Goal: Task Accomplishment & Management: Manage account settings

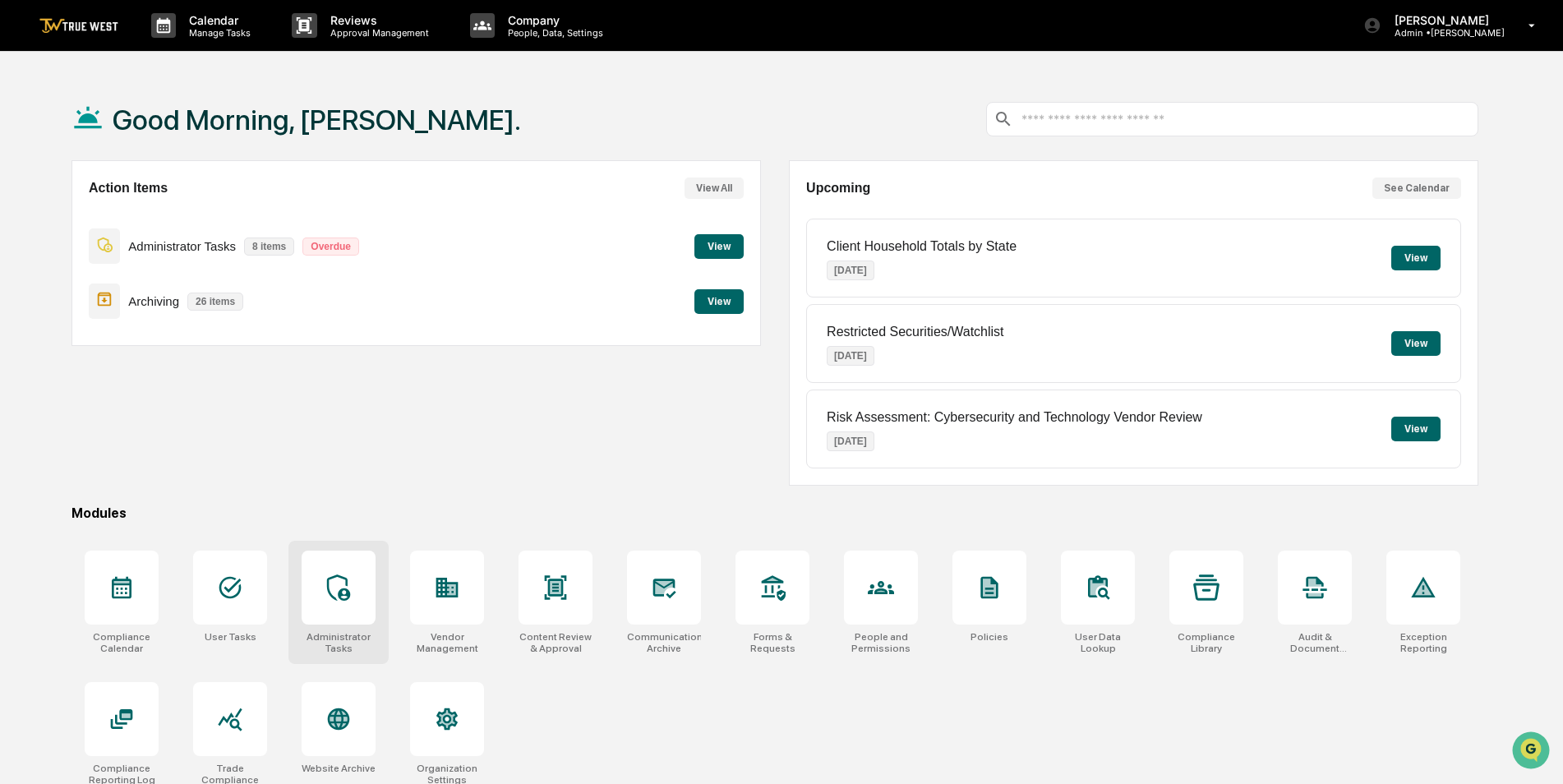
click at [334, 579] on icon at bounding box center [338, 587] width 26 height 26
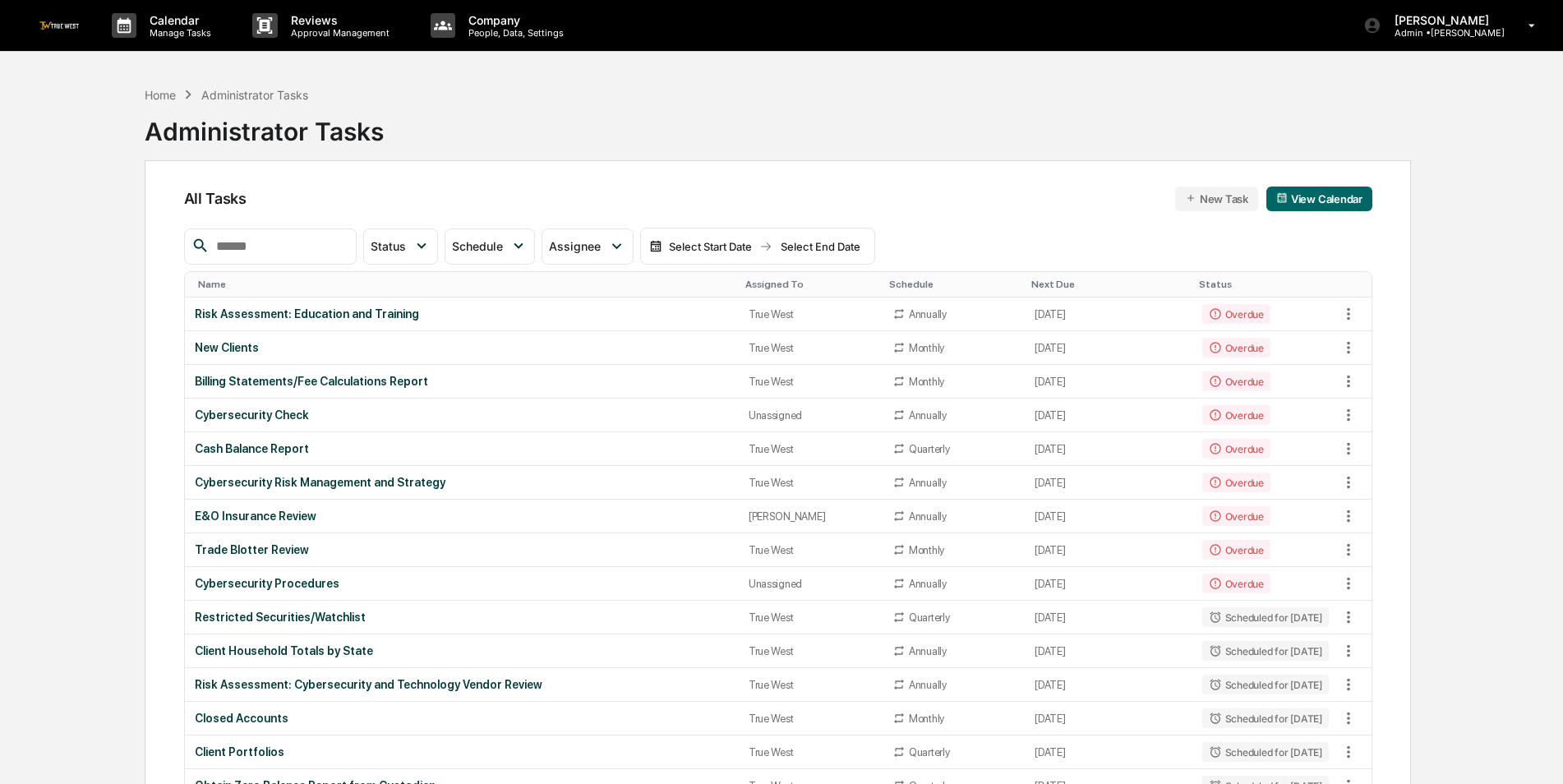
click at [269, 248] on input "text" at bounding box center [279, 247] width 140 height 22
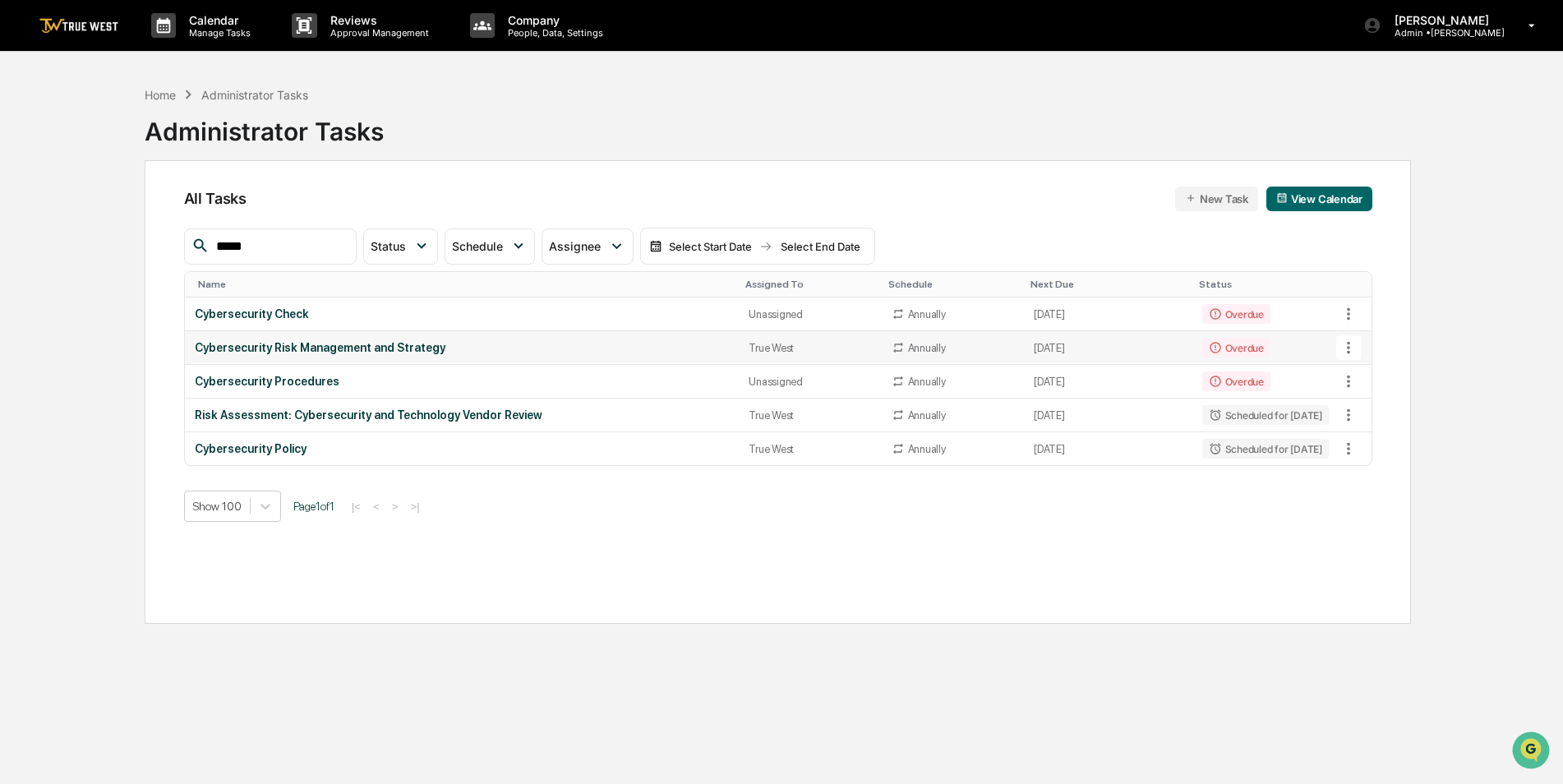
click at [1354, 338] on button at bounding box center [1349, 347] width 24 height 24
click at [1376, 439] on li "Delete Task" at bounding box center [1410, 437] width 132 height 30
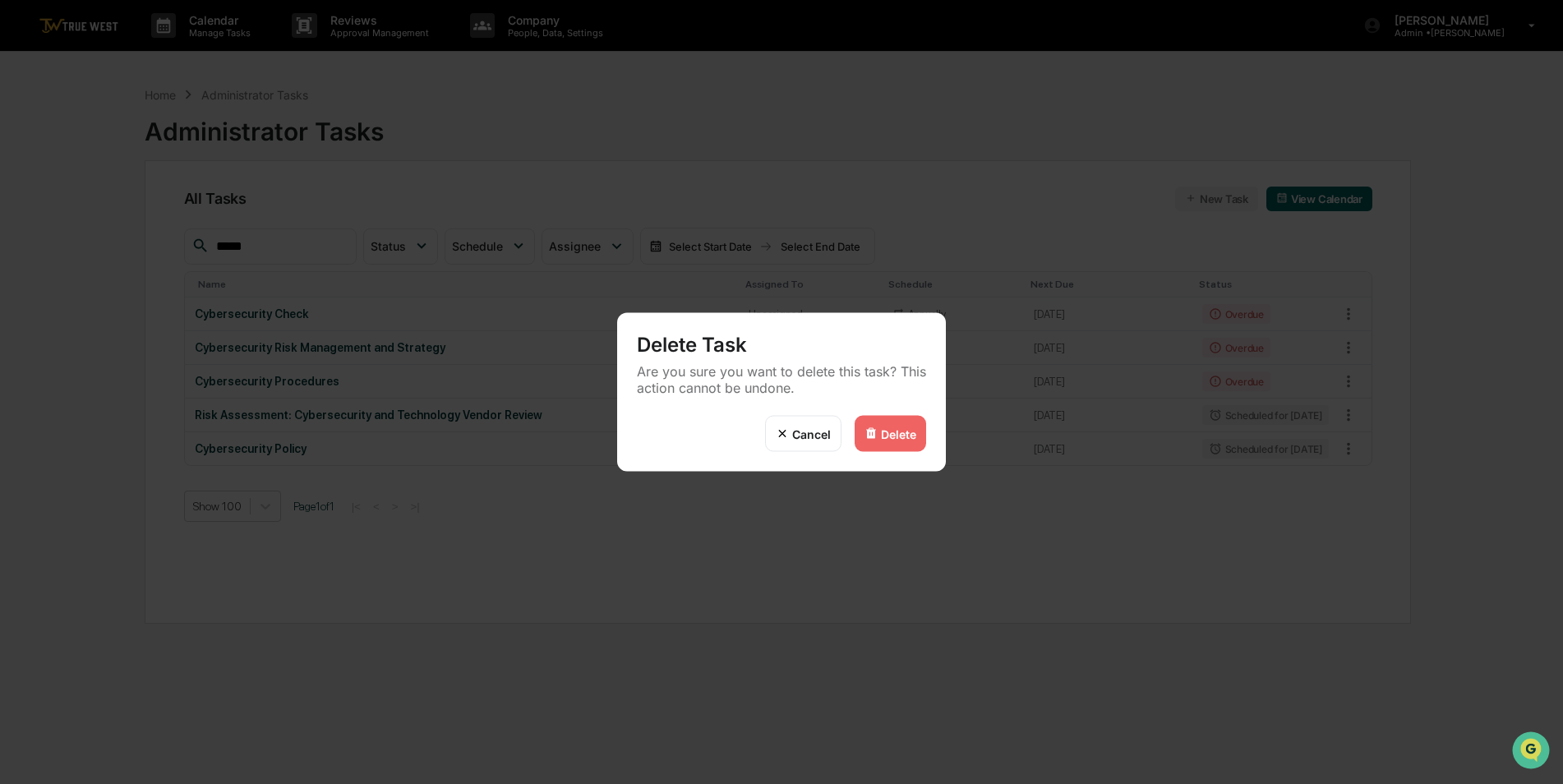
click at [896, 429] on div "Delete" at bounding box center [899, 433] width 35 height 14
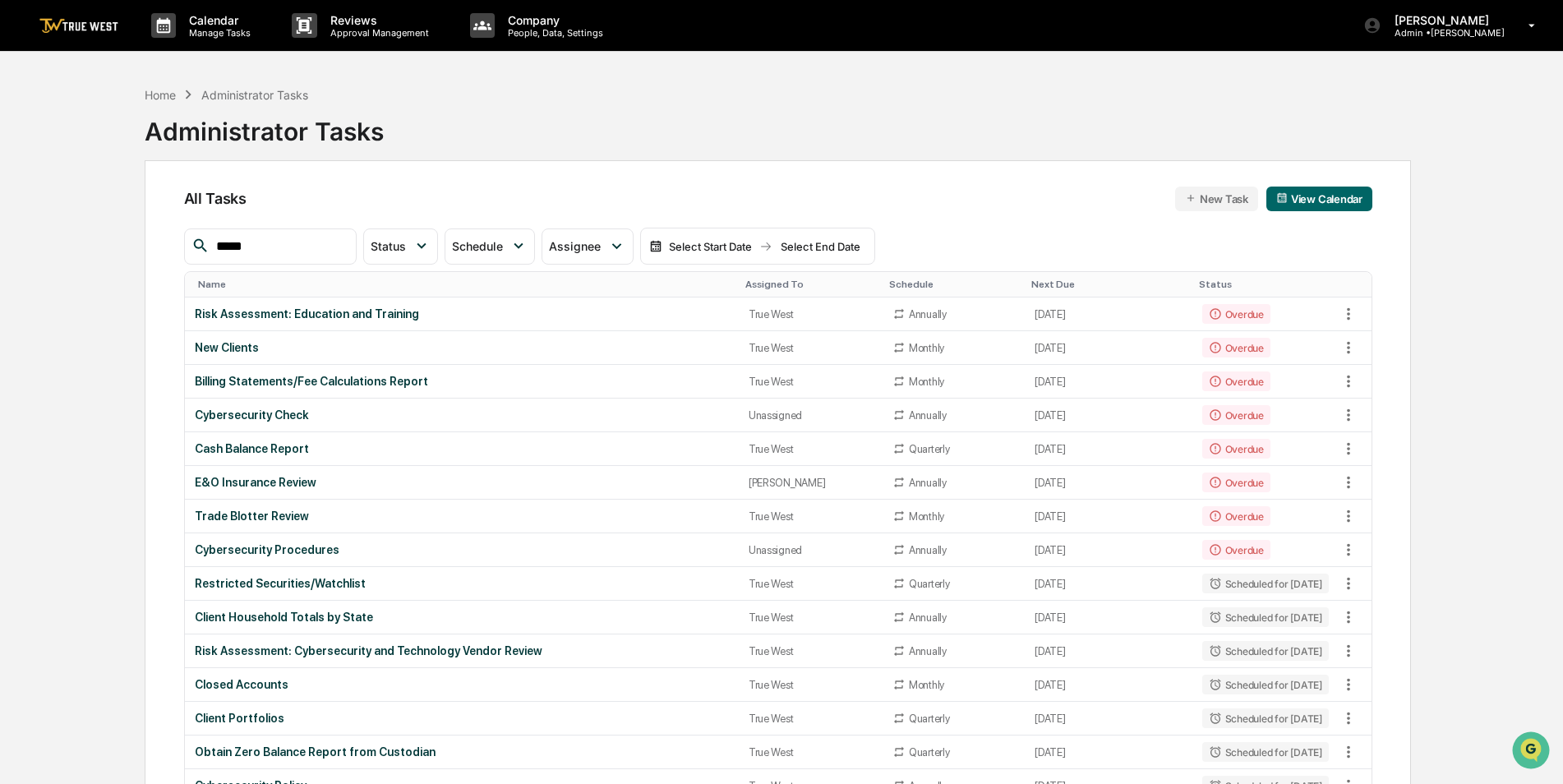
click at [332, 237] on input "*****" at bounding box center [279, 247] width 140 height 22
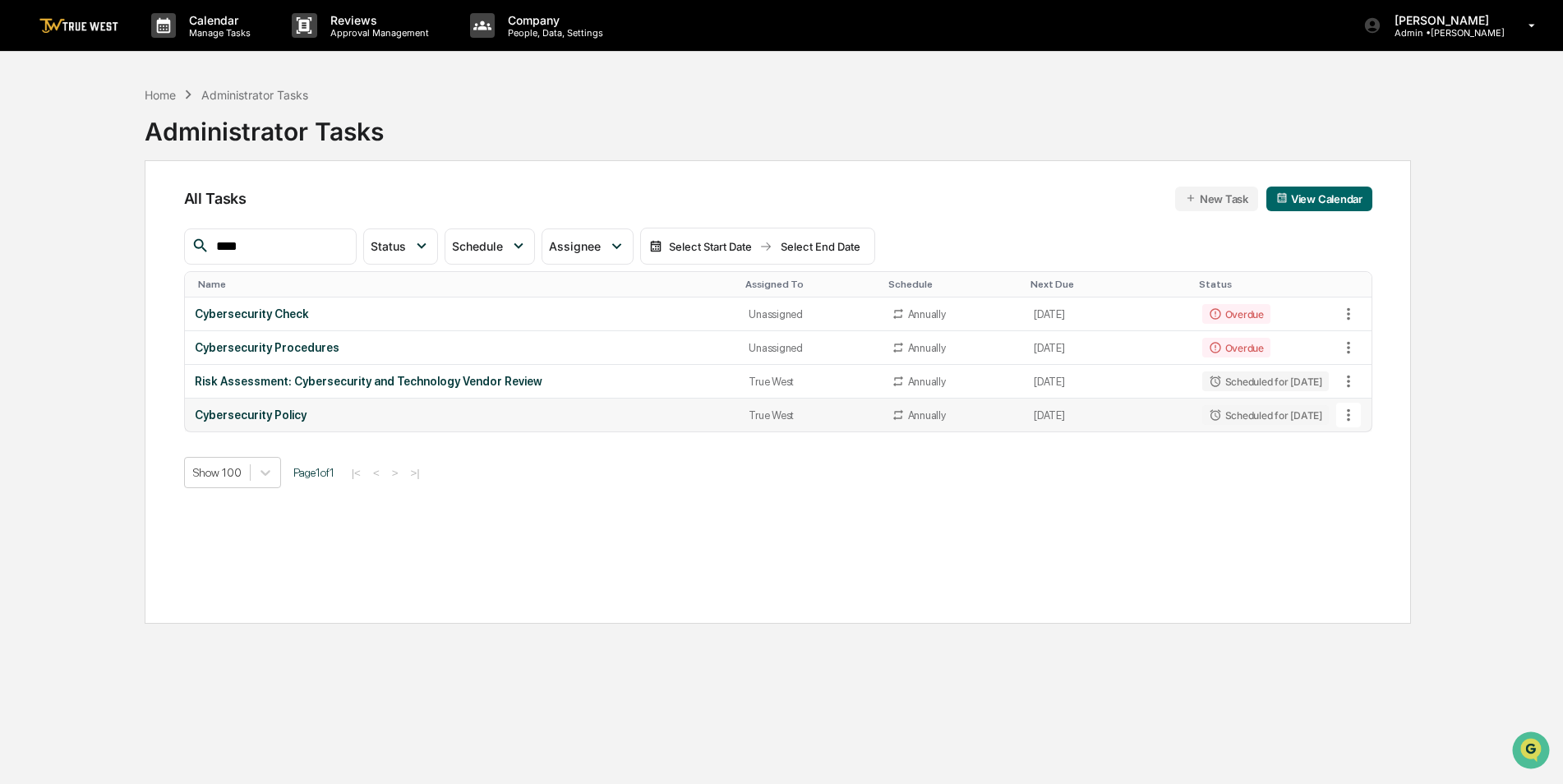
type input "****"
click at [1348, 414] on icon at bounding box center [1349, 415] width 18 height 18
click at [1369, 507] on img at bounding box center [1364, 506] width 13 height 13
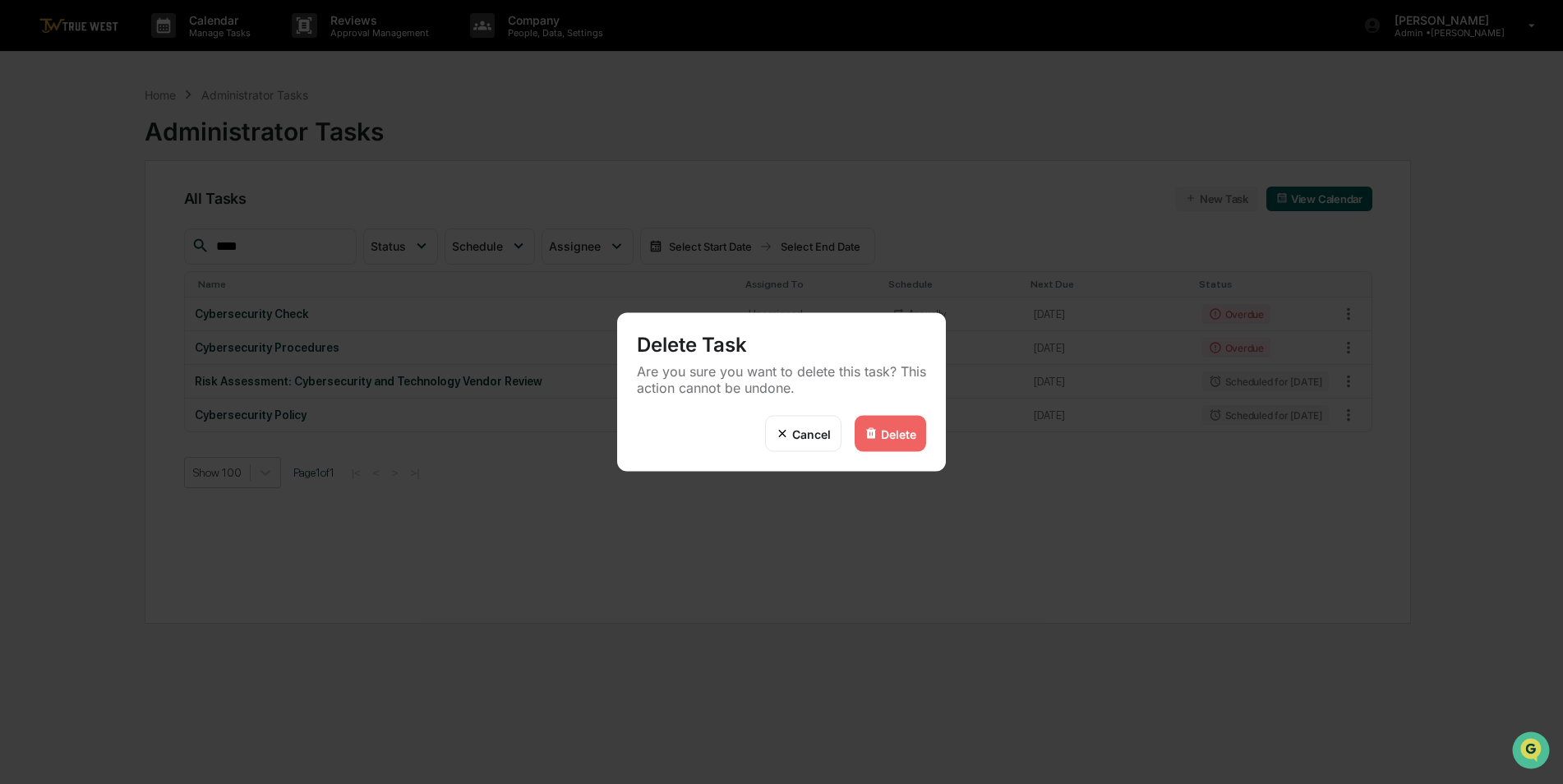
click at [921, 426] on div "Delete" at bounding box center [890, 434] width 71 height 36
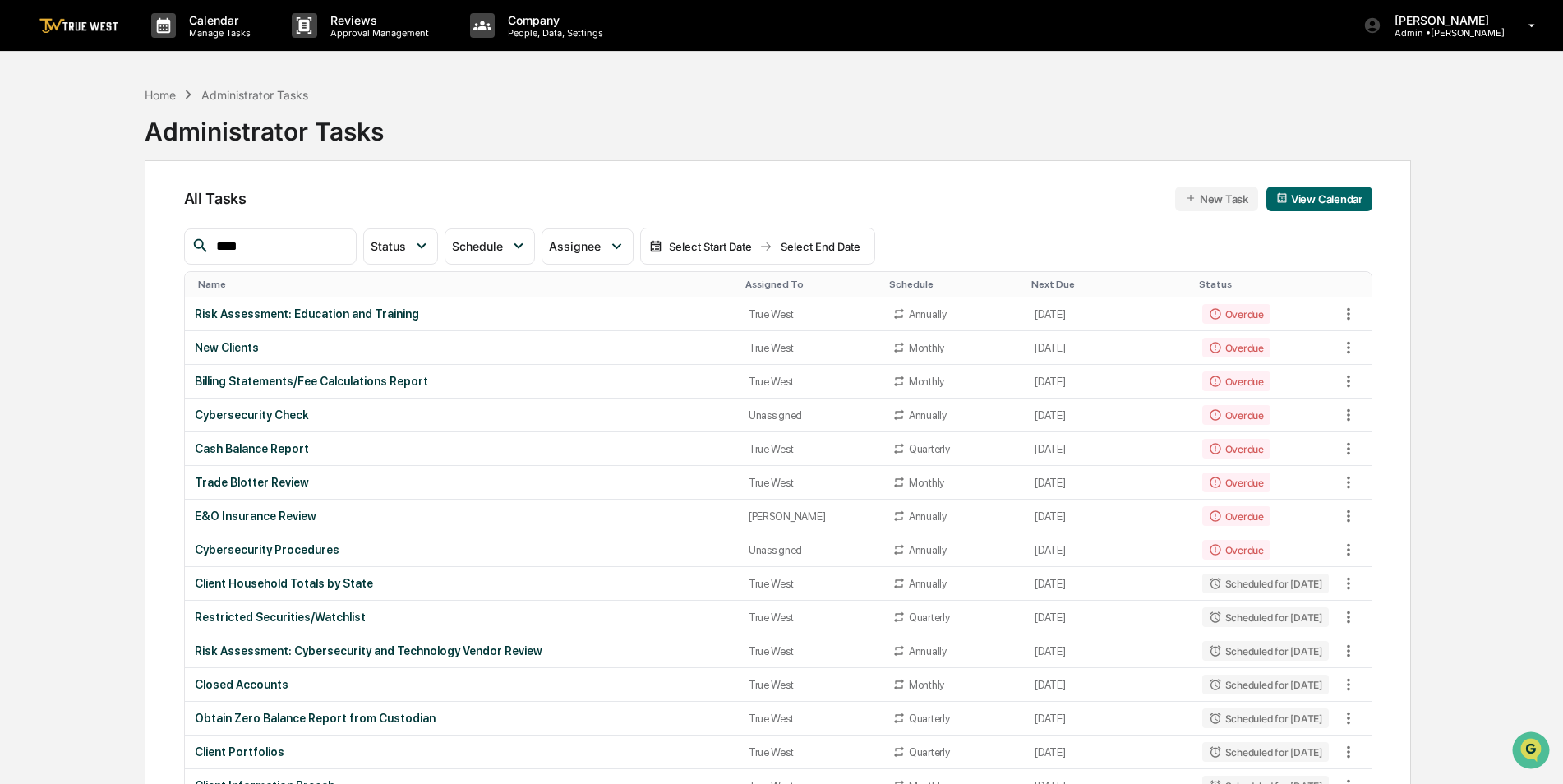
click at [749, 281] on div "Assigned To" at bounding box center [811, 285] width 131 height 12
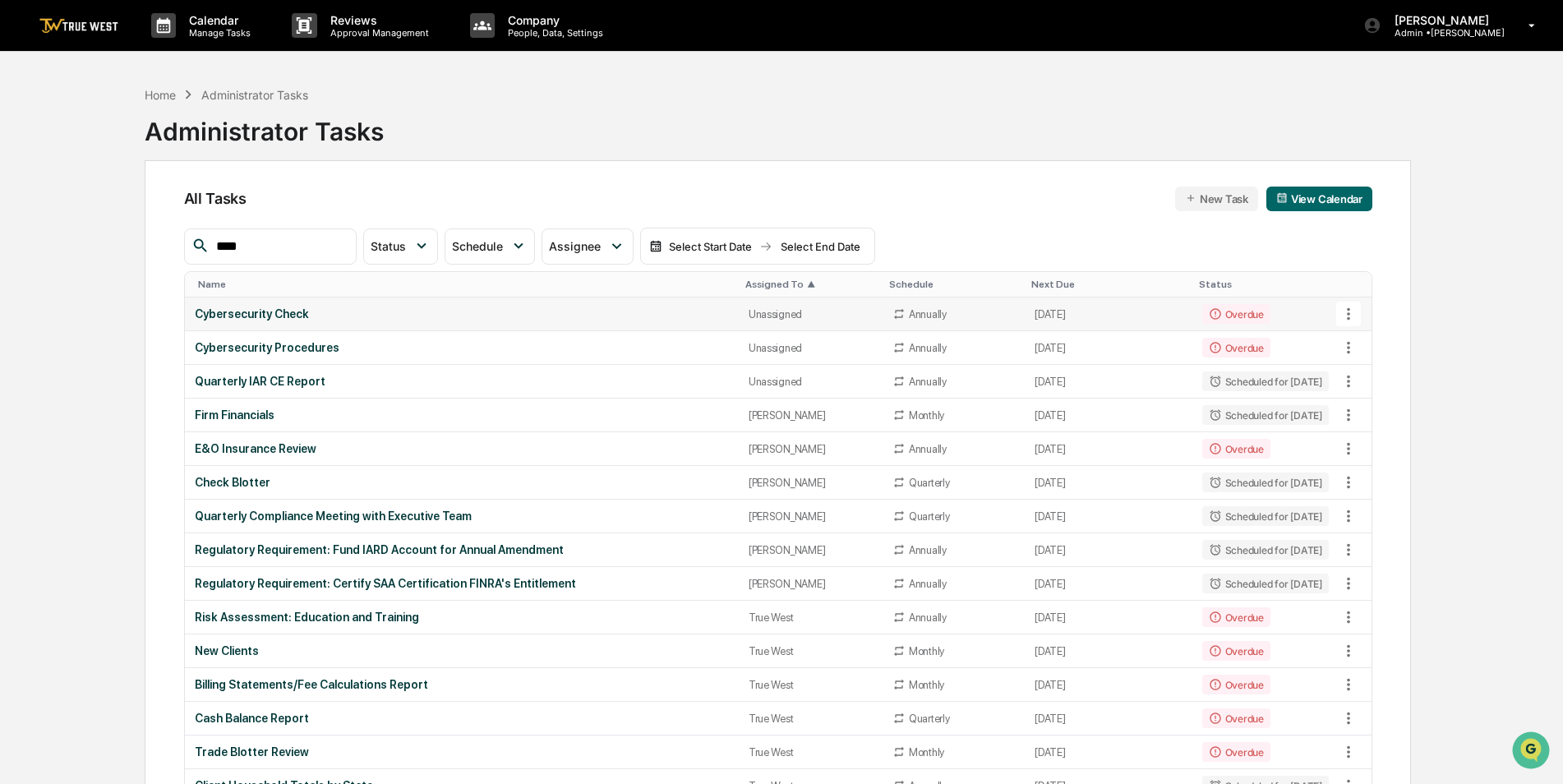
click at [428, 315] on div "Cybersecurity Check" at bounding box center [462, 314] width 534 height 13
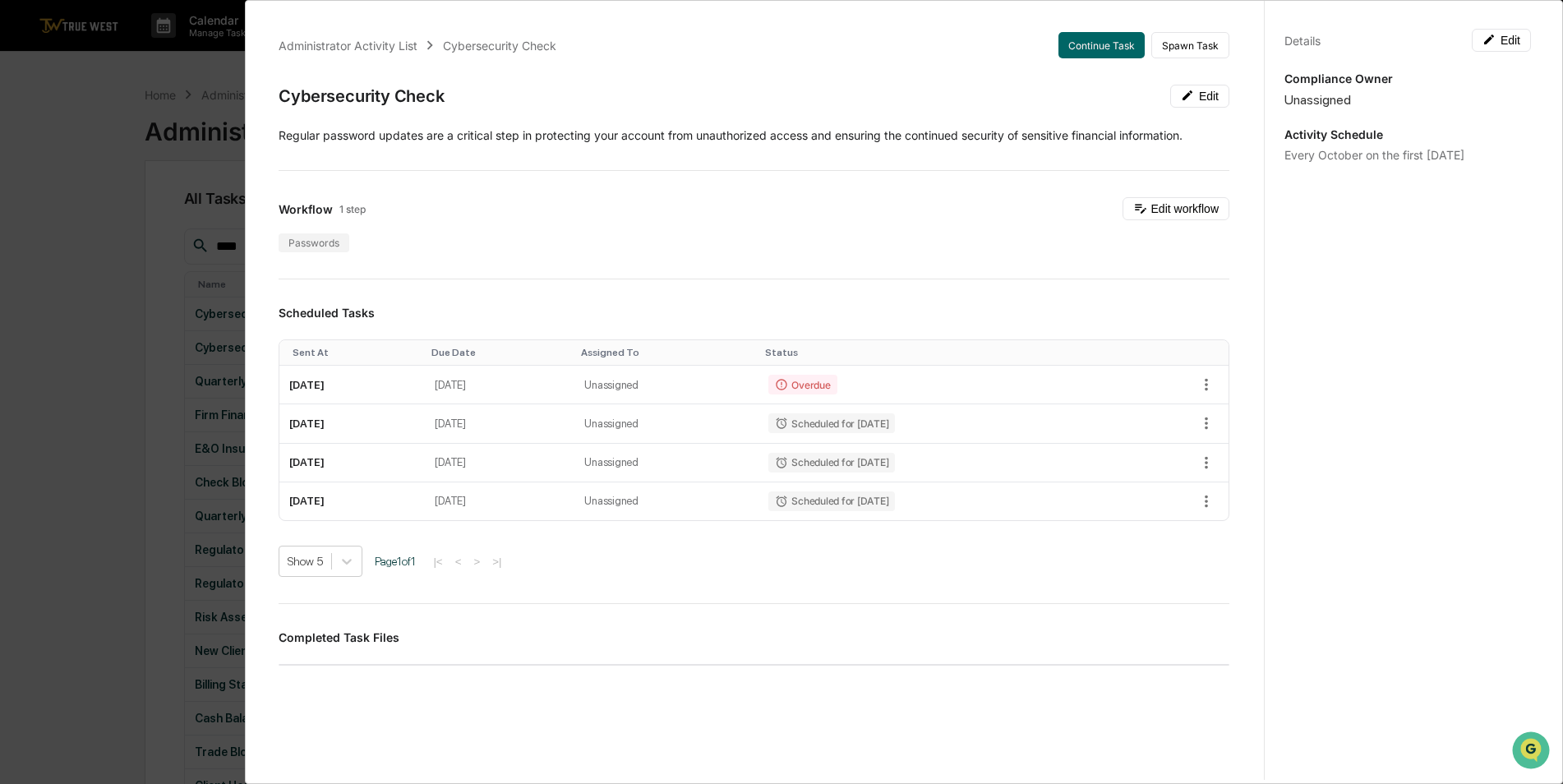
click at [1495, 55] on div "Details Edit Compliance Owner Unassigned Activity Schedule Every October on the…" at bounding box center [1407, 407] width 286 height 823
click at [1499, 44] on button "Edit" at bounding box center [1502, 39] width 59 height 23
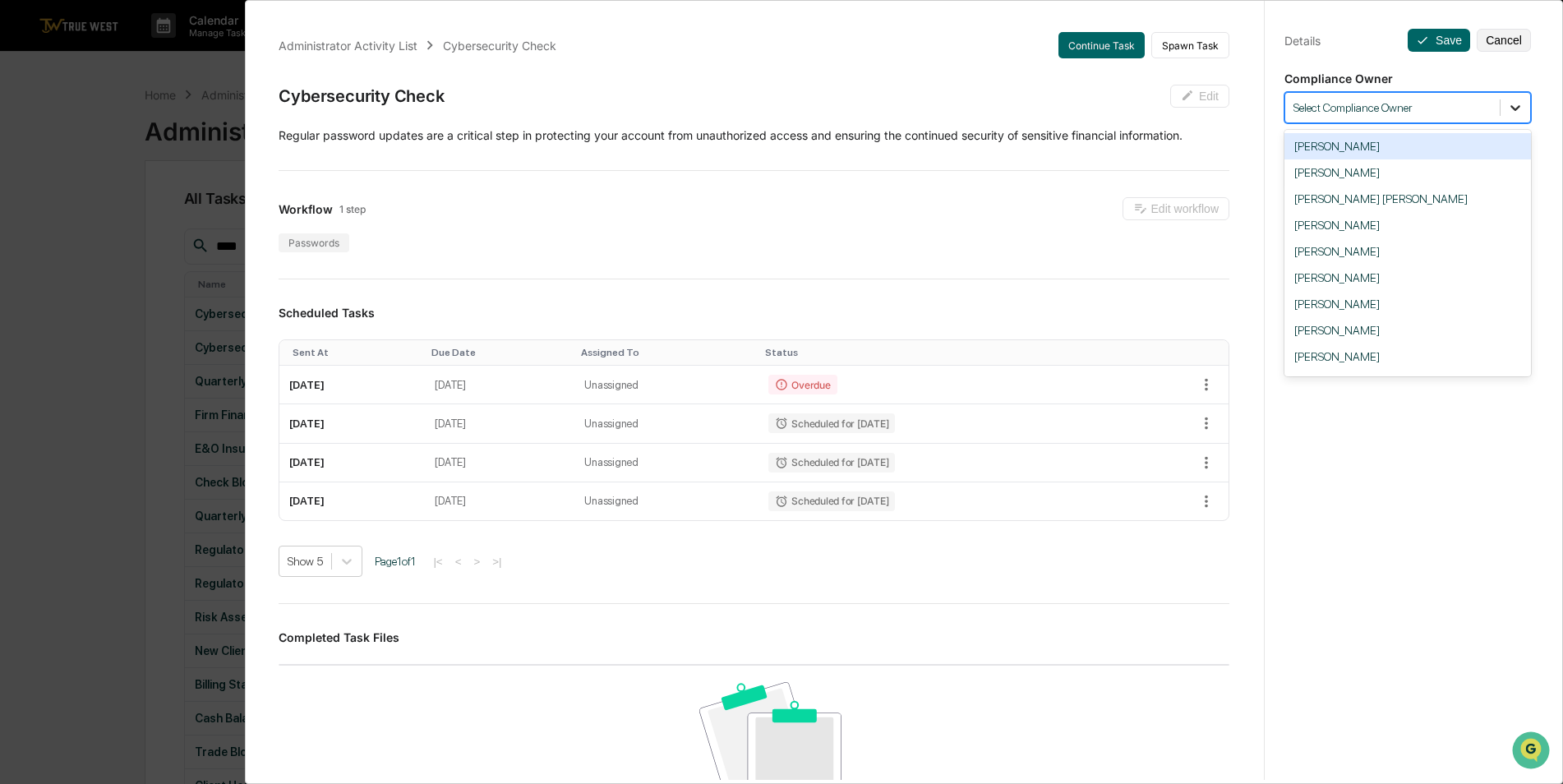
click at [1511, 104] on icon at bounding box center [1516, 108] width 17 height 17
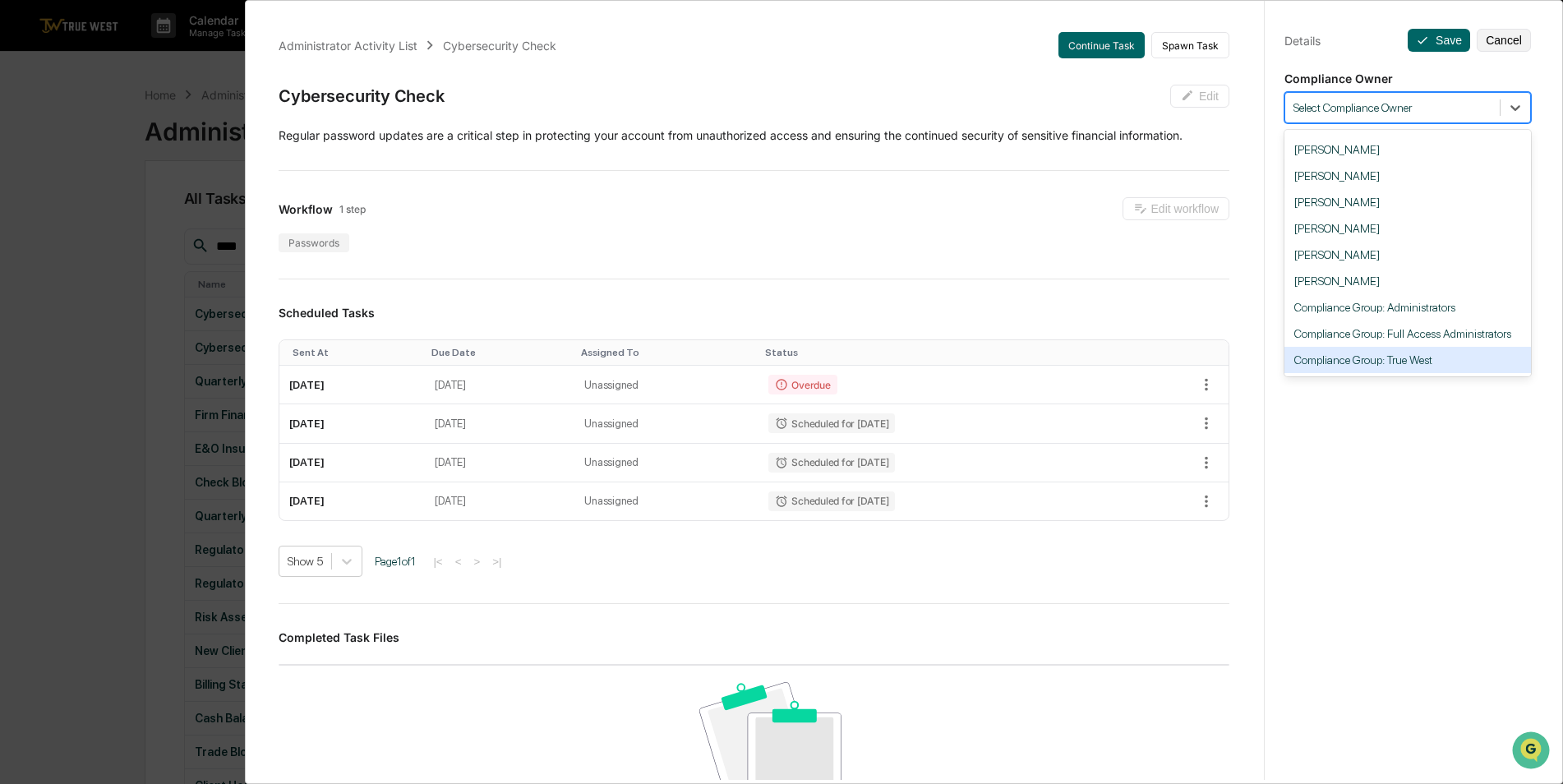
click at [1421, 358] on div "Compliance Group: True West" at bounding box center [1408, 359] width 246 height 26
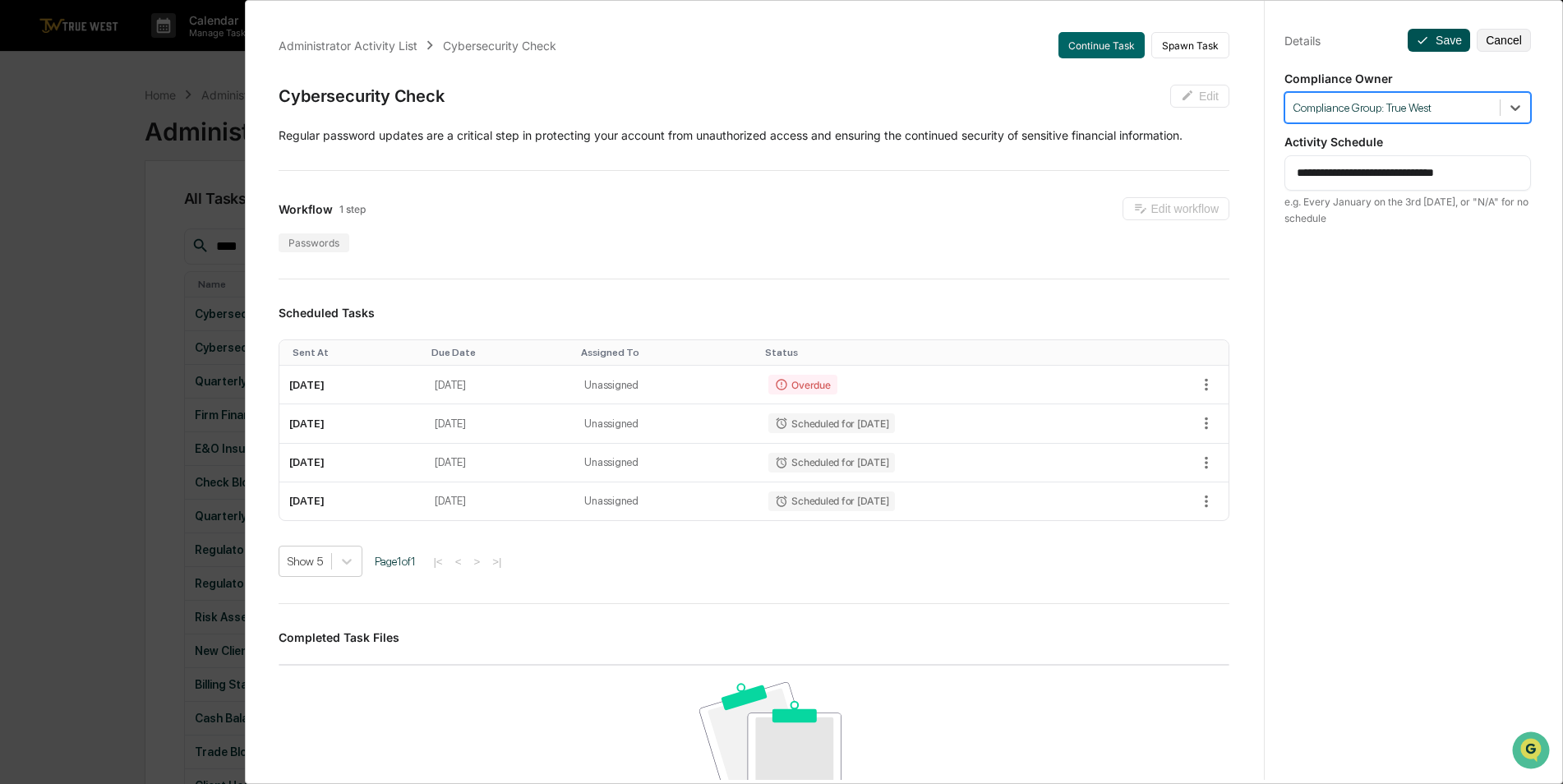
click at [1429, 39] on button "Save" at bounding box center [1439, 39] width 63 height 23
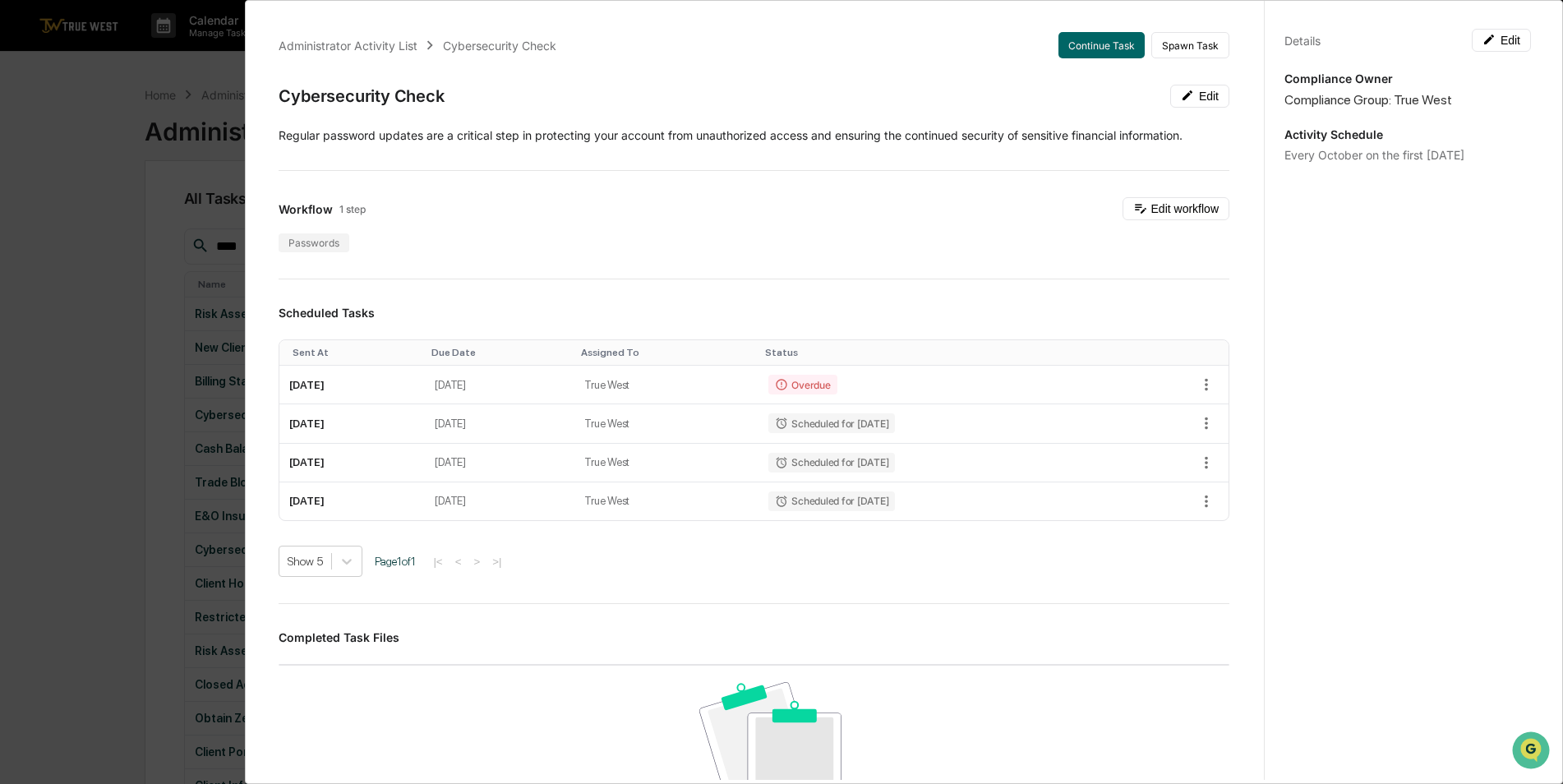
click at [124, 188] on div "Administrator Activity List Cybersecurity Check Continue Task Spawn Task Cybers…" at bounding box center [782, 392] width 1563 height 784
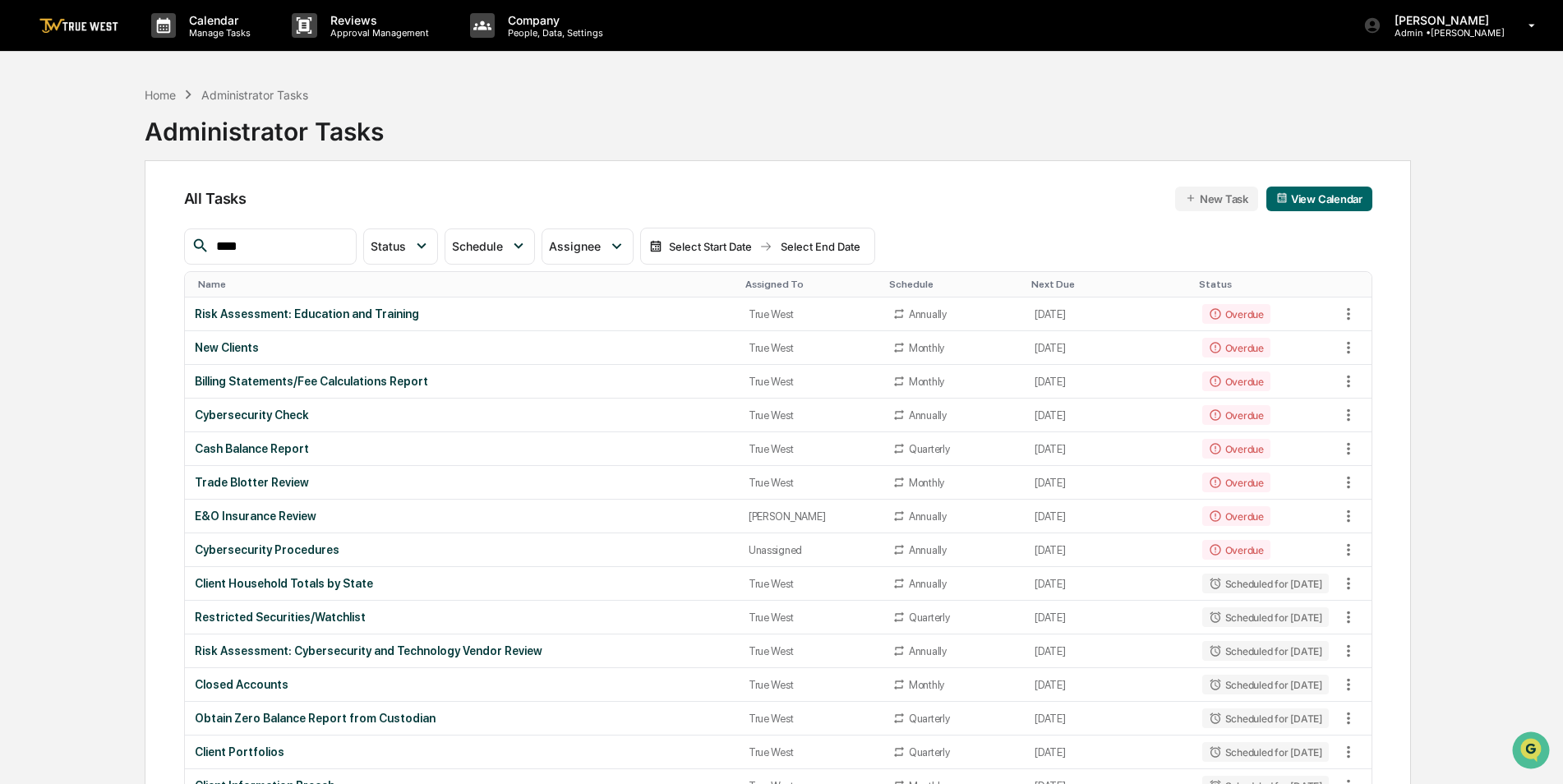
click at [772, 282] on div "Assigned To" at bounding box center [811, 285] width 131 height 12
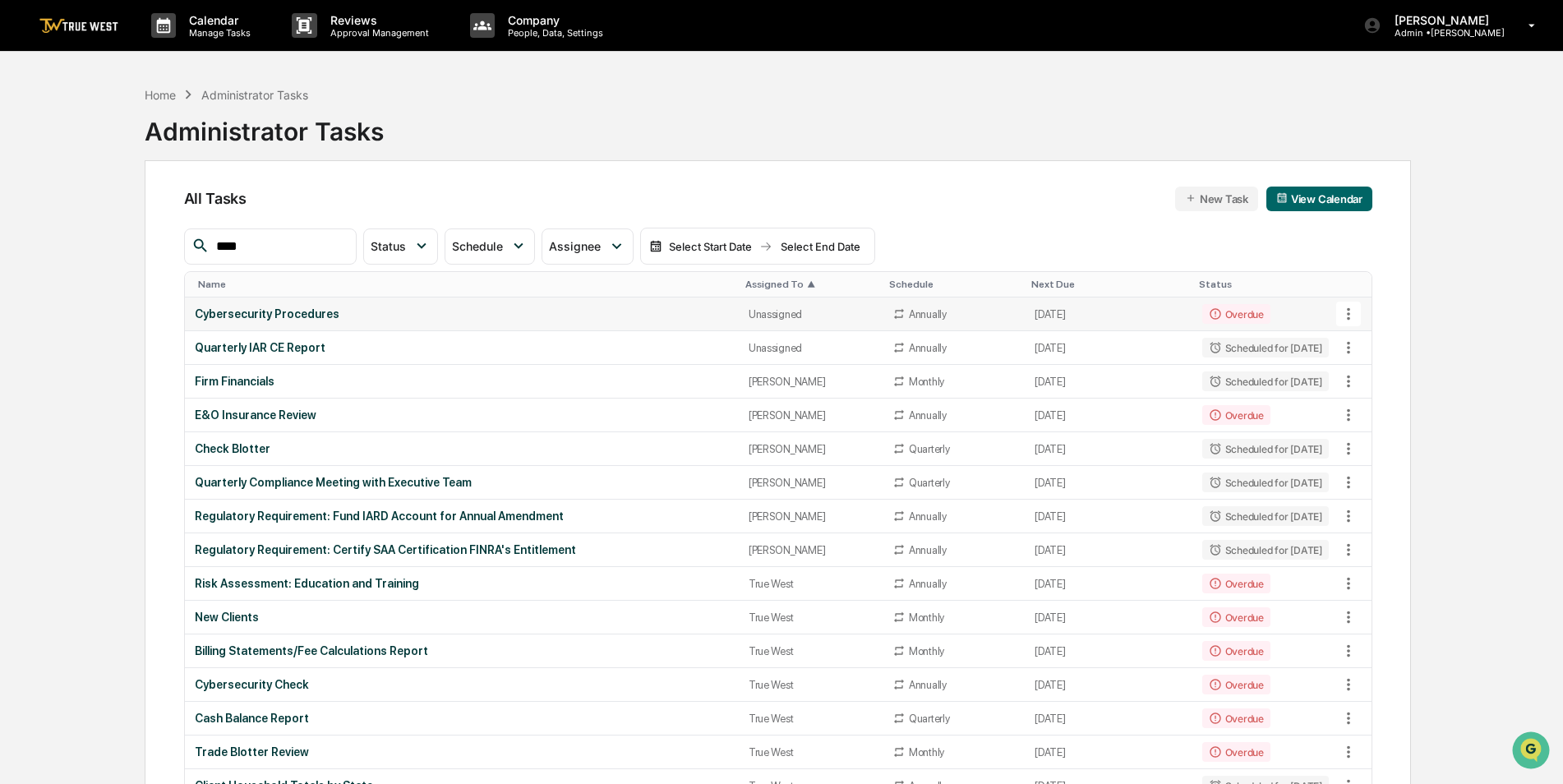
click at [594, 313] on div "Cybersecurity Procedures" at bounding box center [462, 314] width 534 height 13
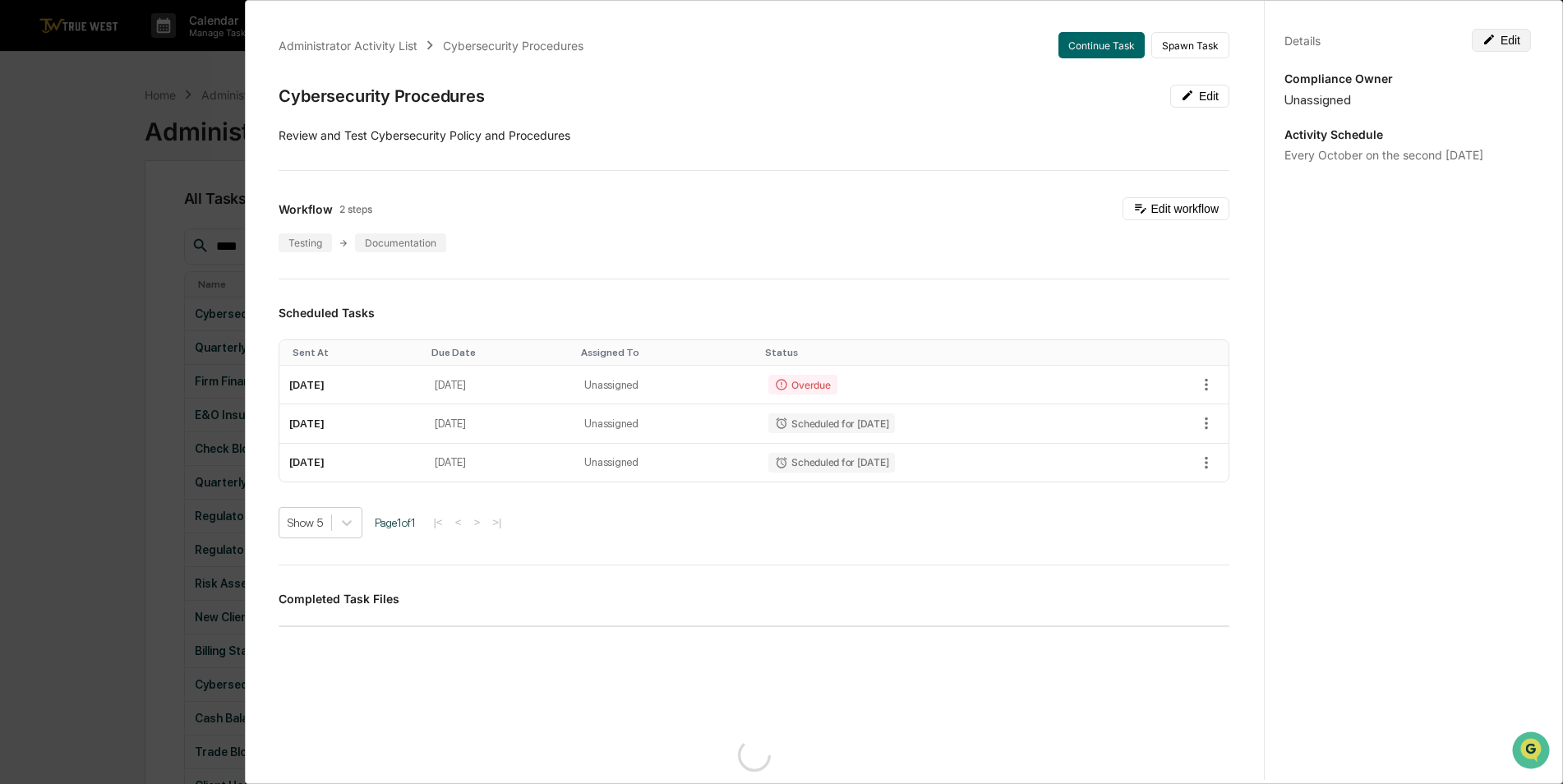
click at [1500, 39] on button "Edit" at bounding box center [1502, 39] width 59 height 23
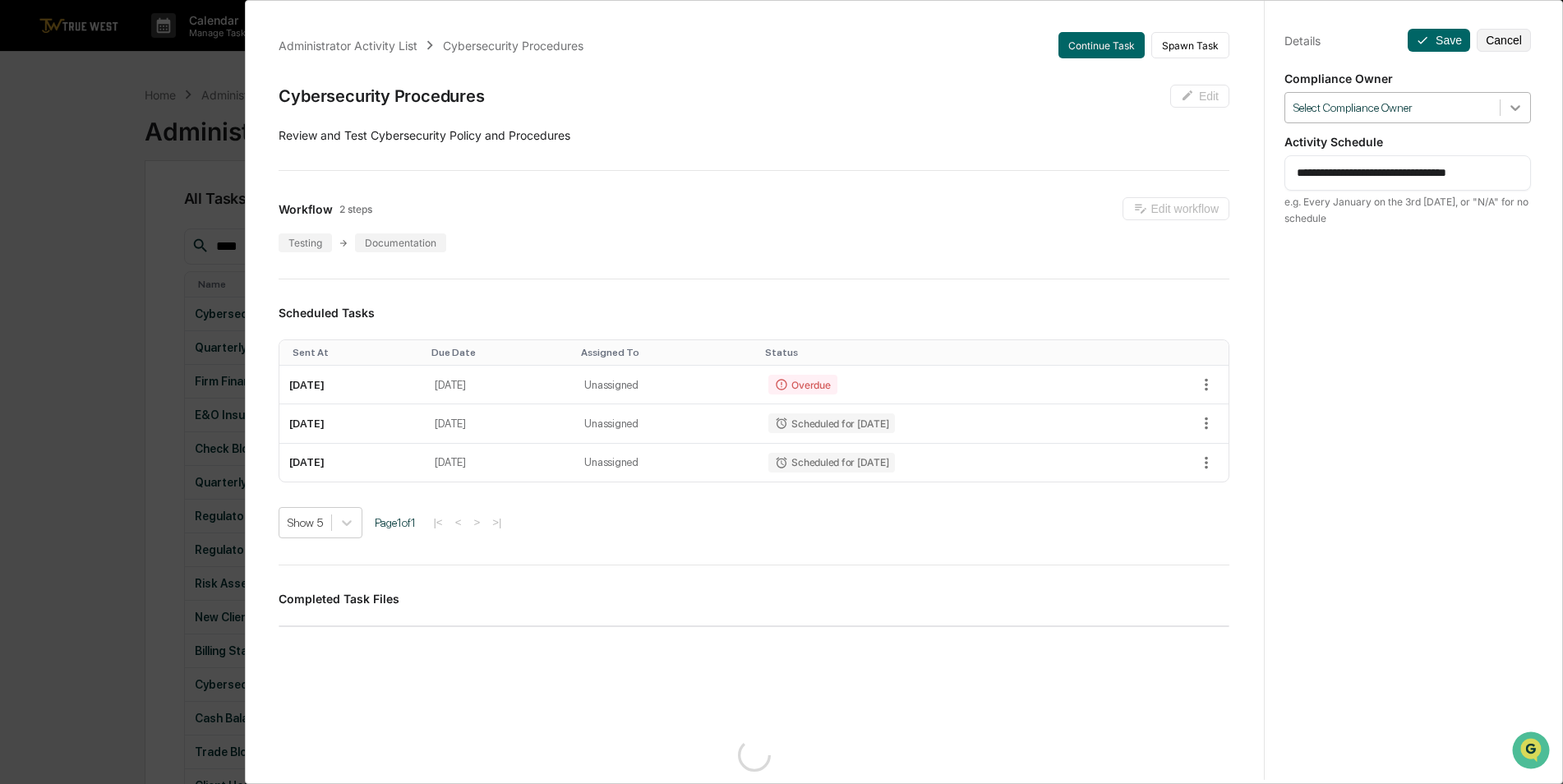
click at [1513, 110] on icon at bounding box center [1516, 108] width 17 height 17
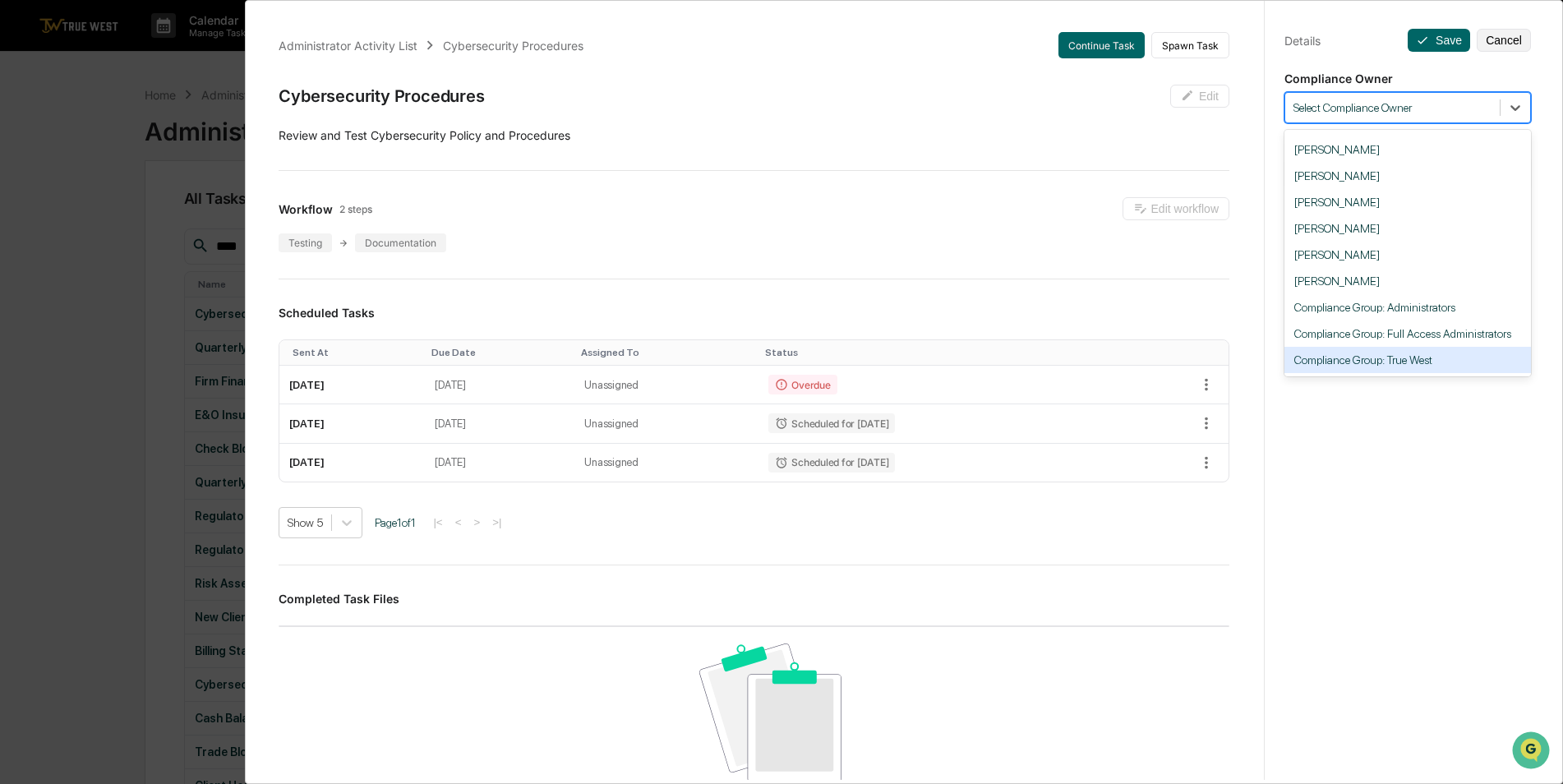
click at [1448, 360] on div "Compliance Group: True West" at bounding box center [1408, 359] width 246 height 26
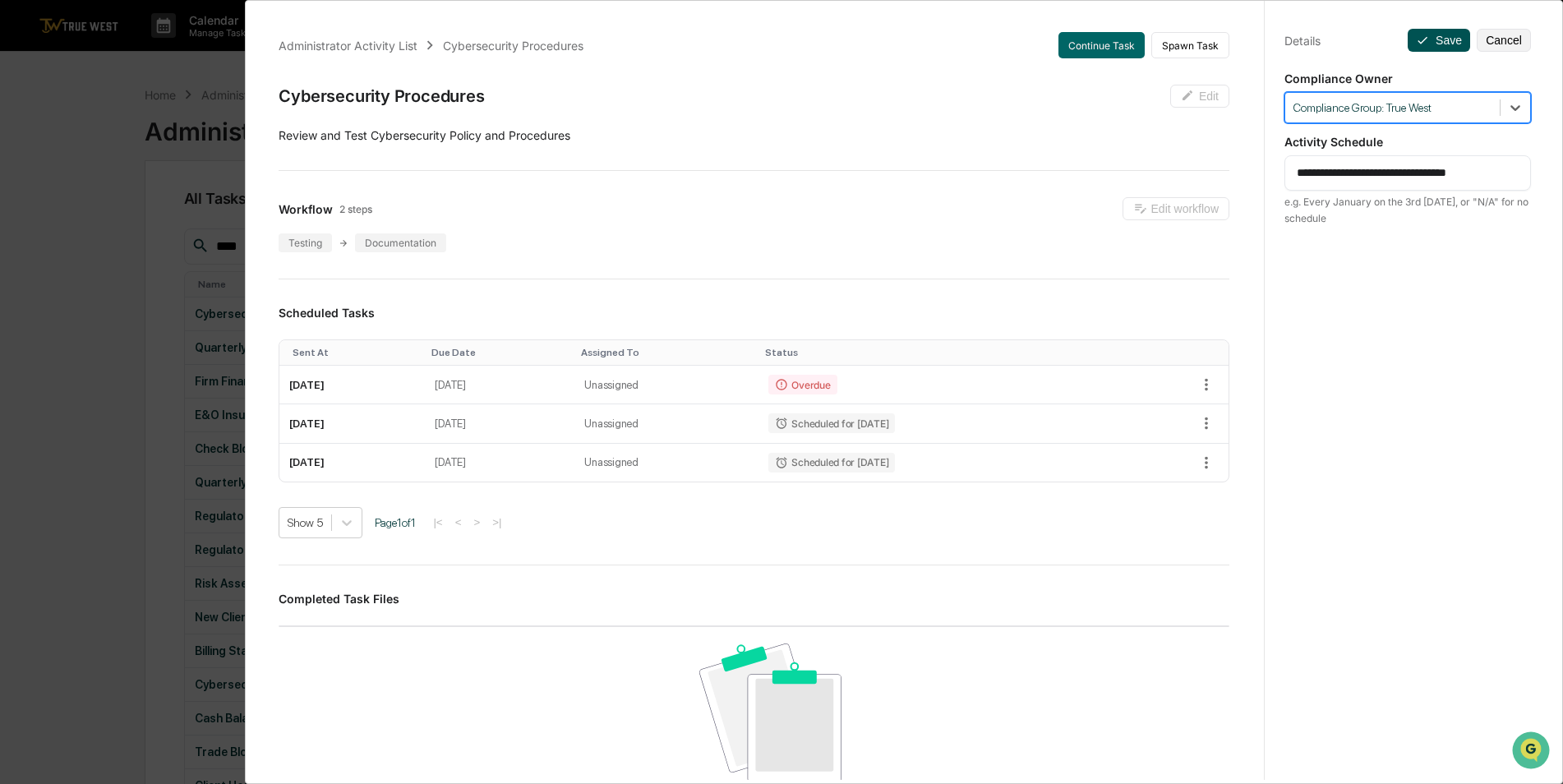
click at [1438, 39] on button "Save" at bounding box center [1439, 39] width 63 height 23
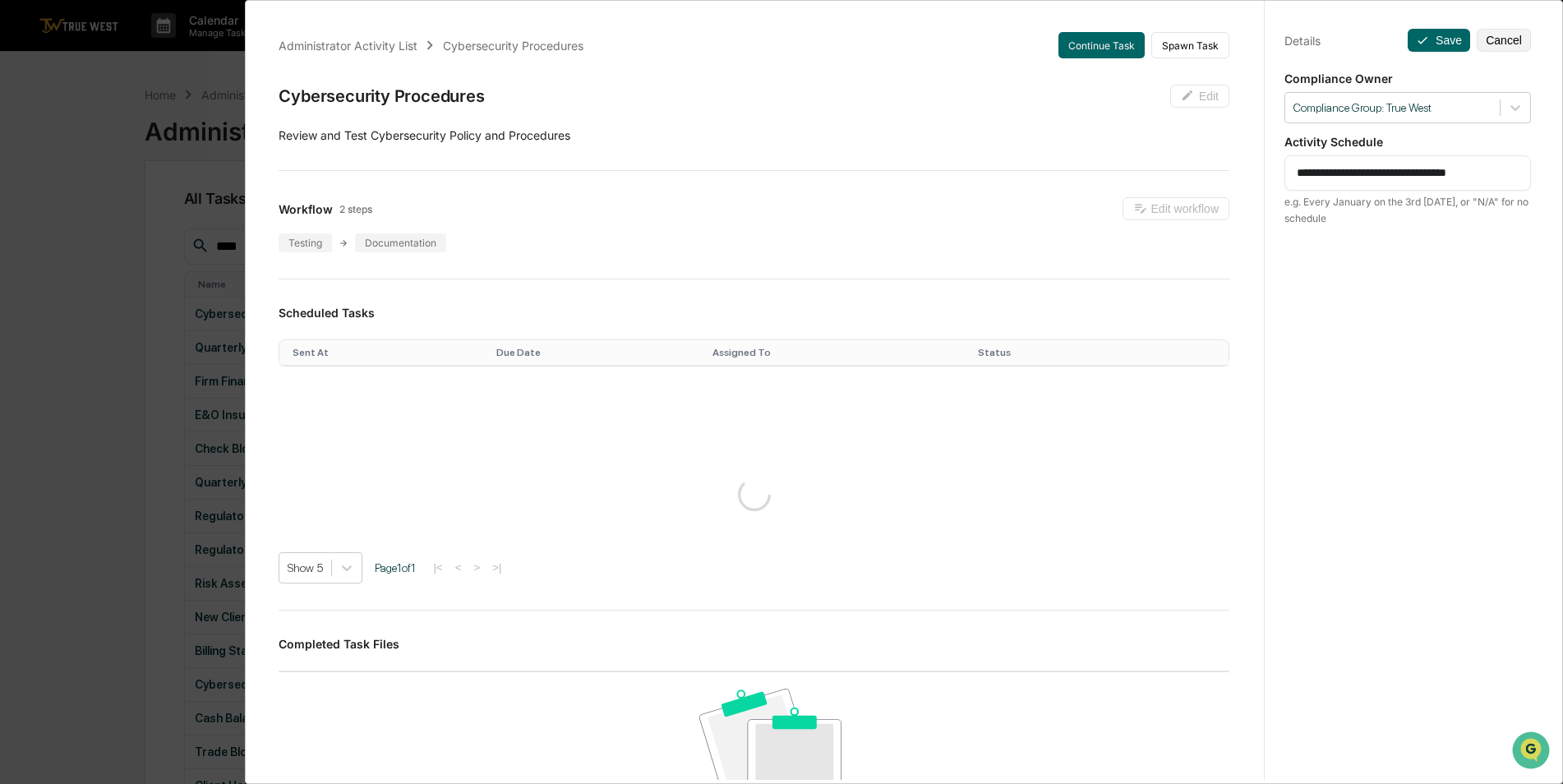
click at [108, 238] on div "**********" at bounding box center [782, 392] width 1563 height 784
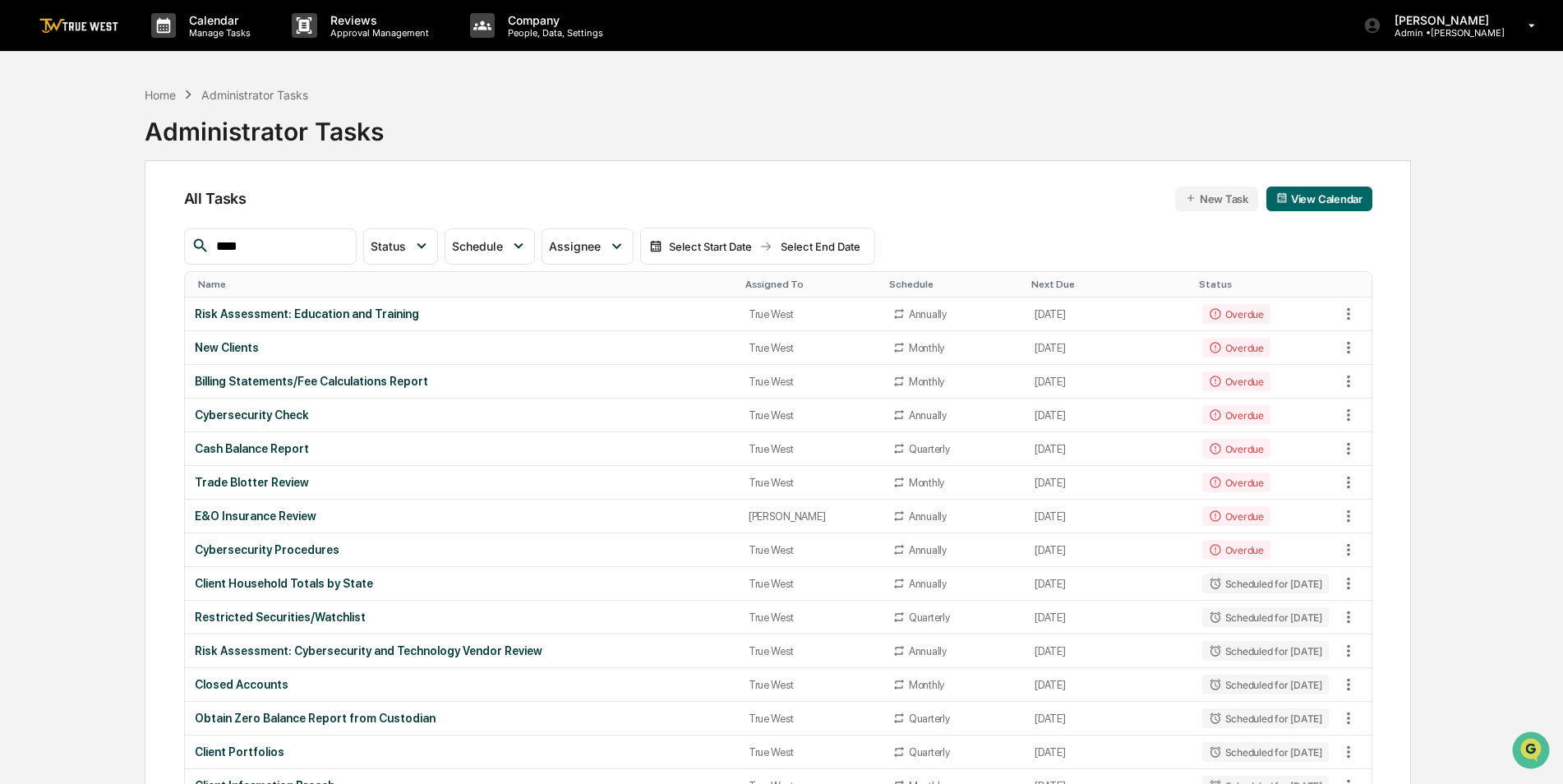
click at [764, 281] on div "Assigned To" at bounding box center [811, 285] width 131 height 12
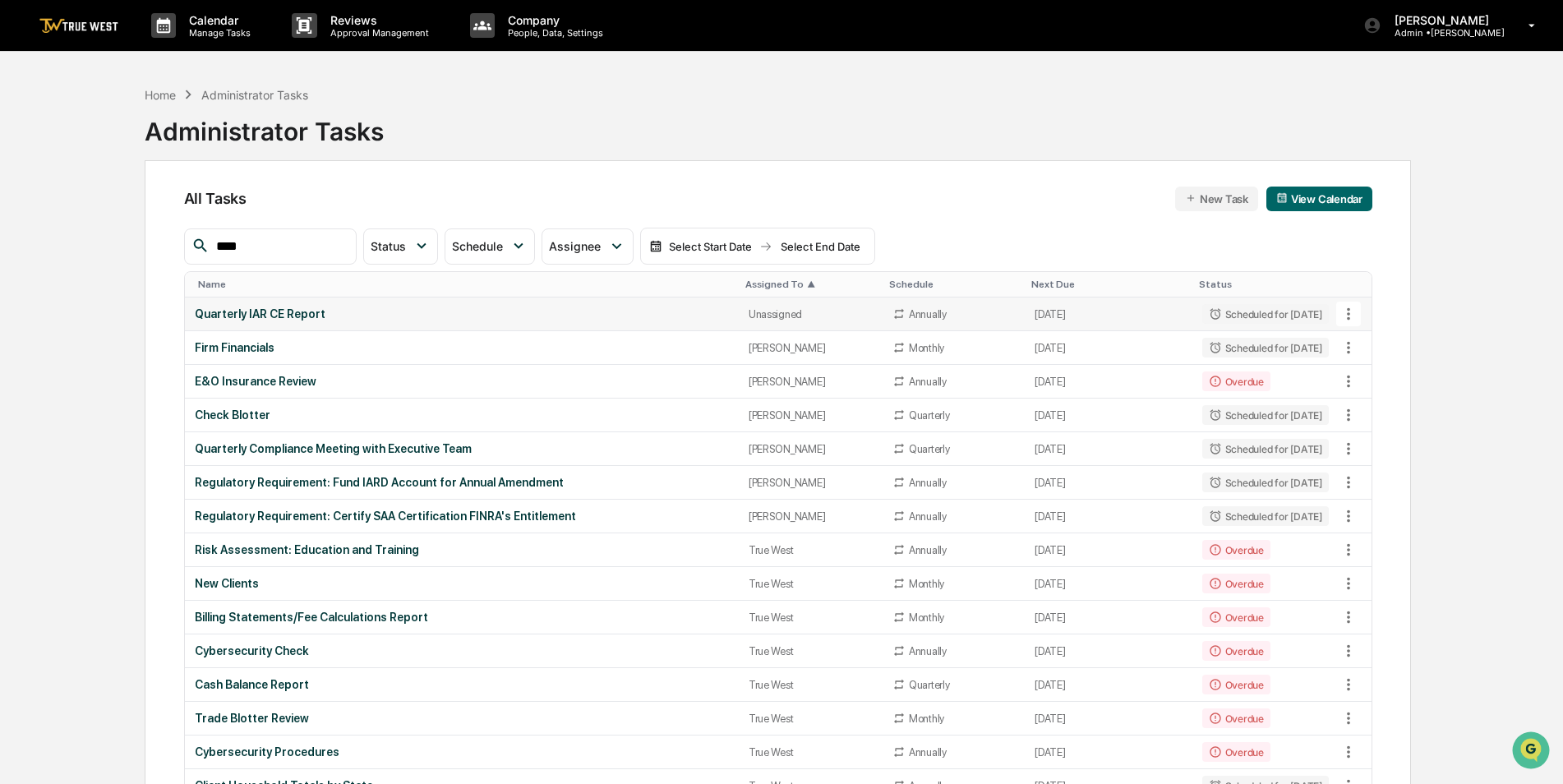
click at [639, 304] on td "Quarterly IAR CE Report" at bounding box center [462, 314] width 554 height 34
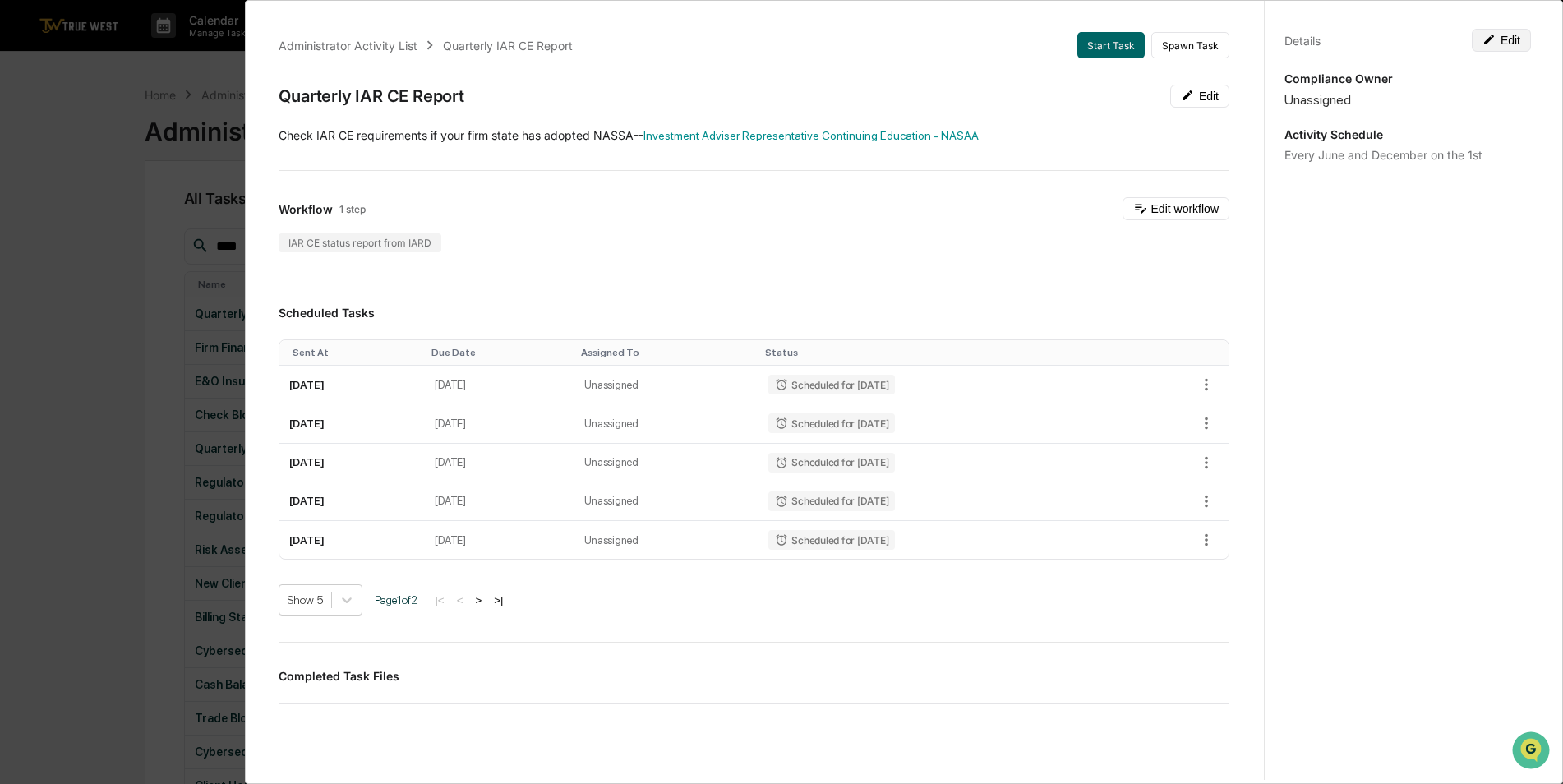
click at [1505, 43] on button "Edit" at bounding box center [1502, 39] width 59 height 23
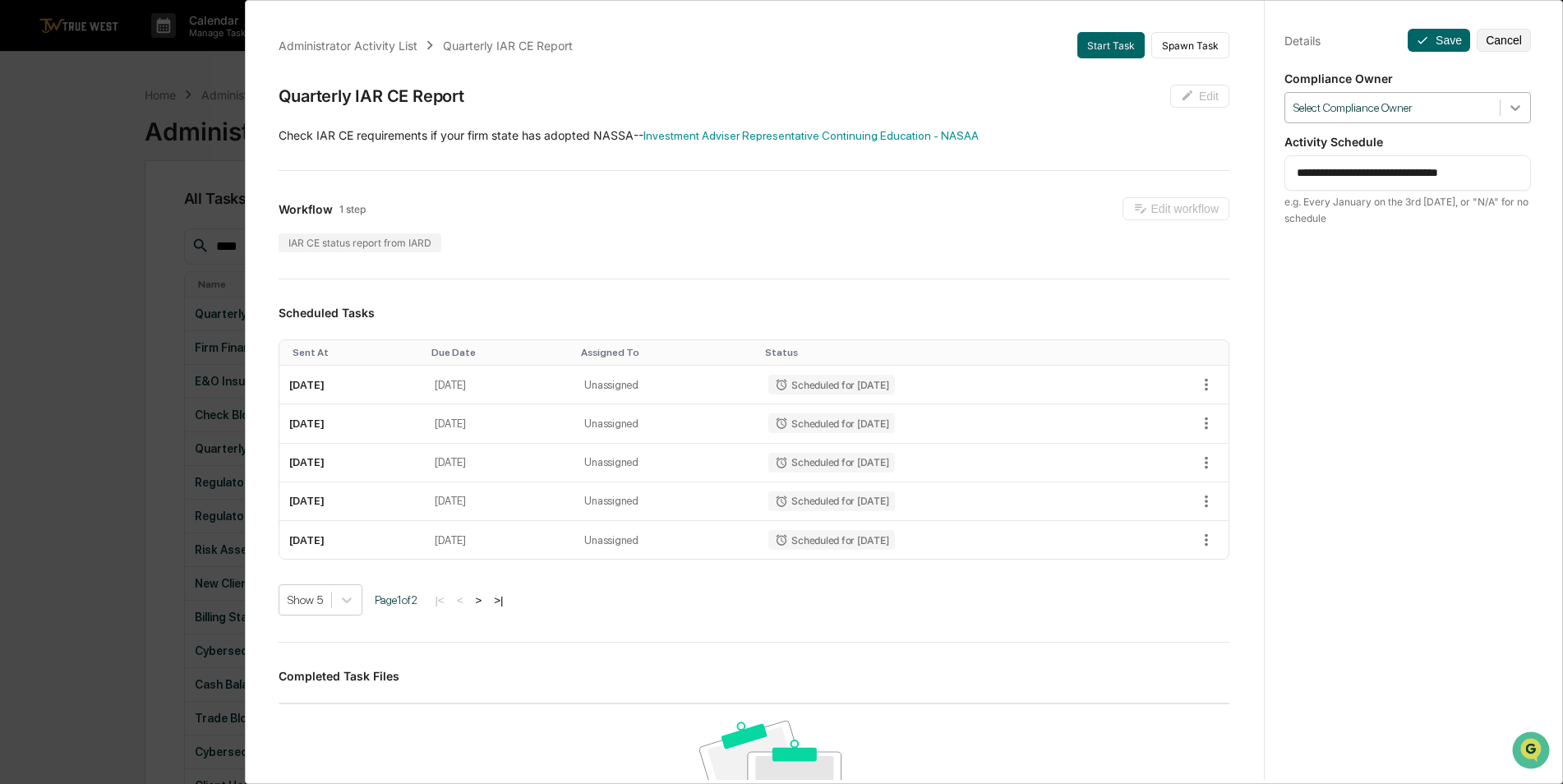
click at [1511, 109] on icon at bounding box center [1516, 108] width 10 height 6
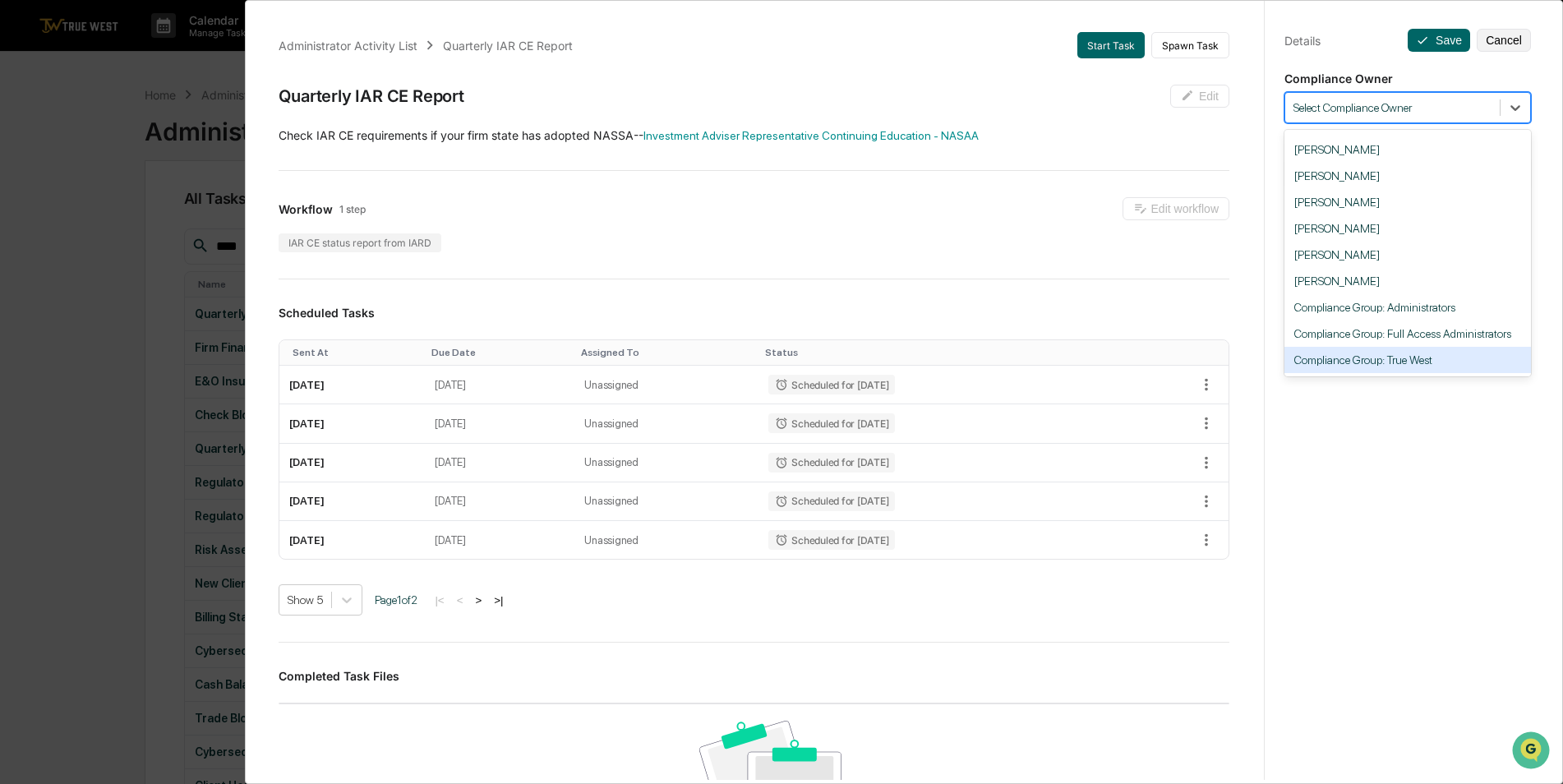
click at [1433, 358] on div "Compliance Group: True West" at bounding box center [1408, 359] width 246 height 26
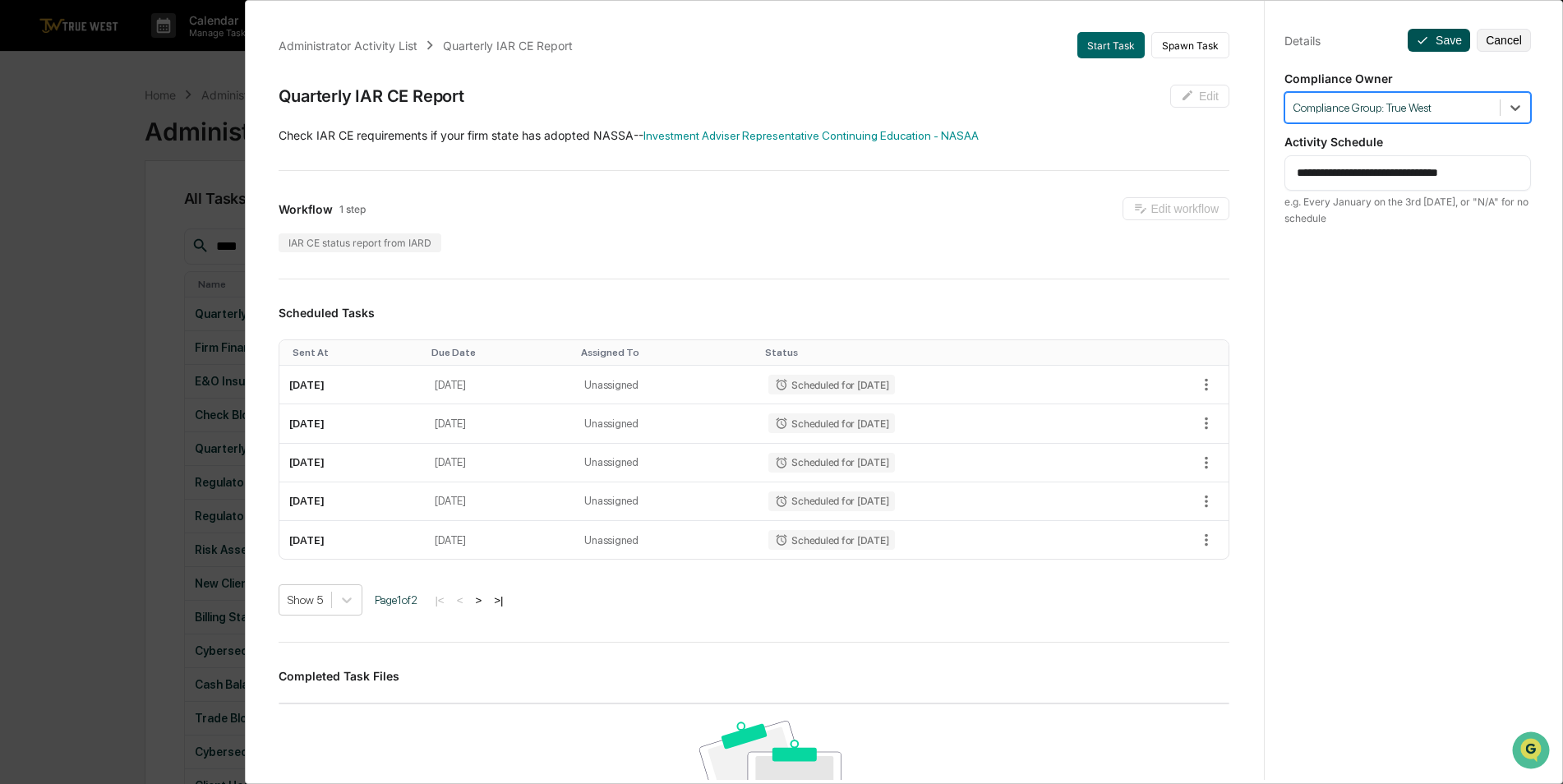
click at [1431, 36] on button "Save" at bounding box center [1439, 39] width 63 height 23
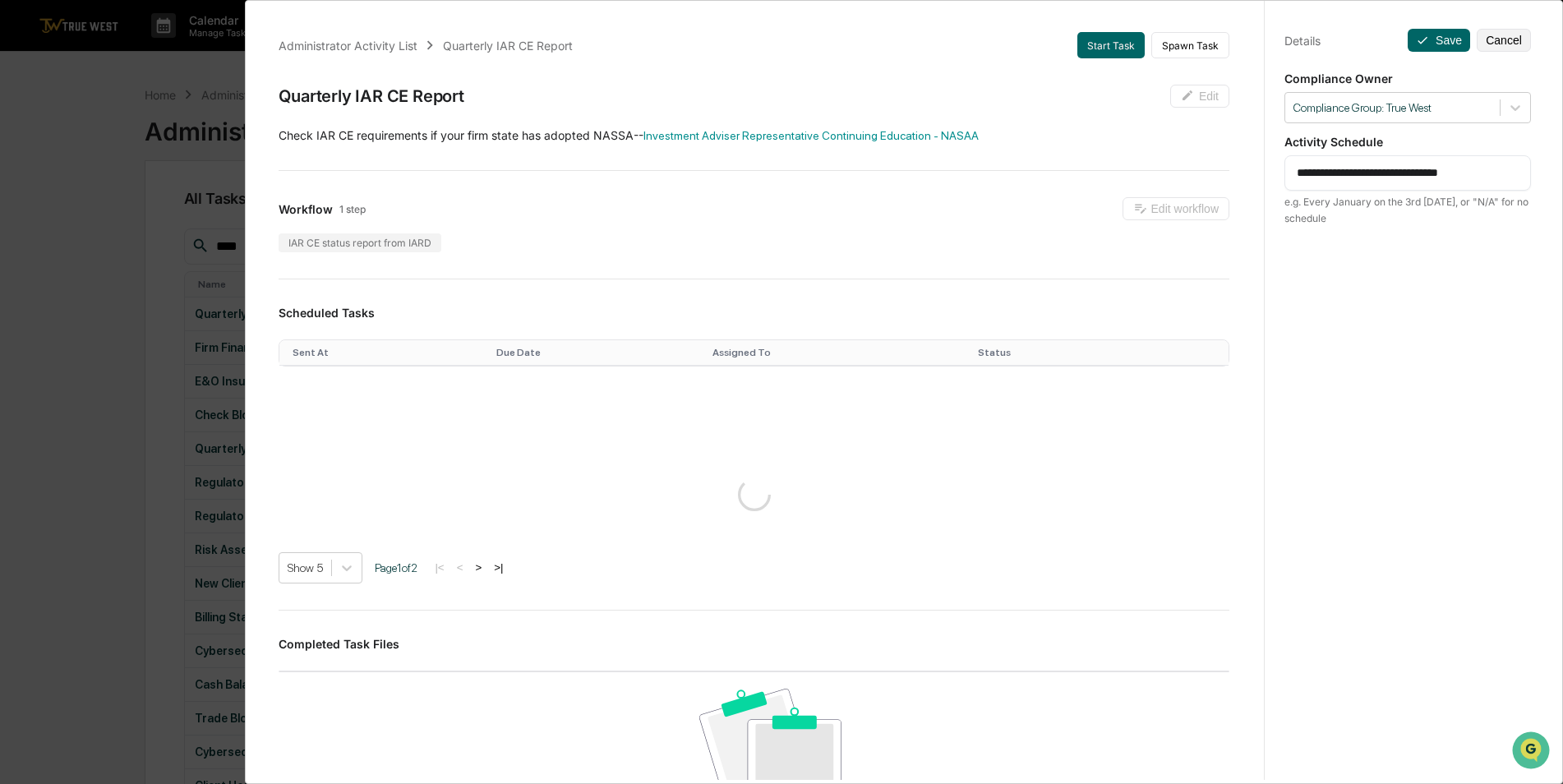
click at [116, 176] on div "**********" at bounding box center [782, 392] width 1563 height 784
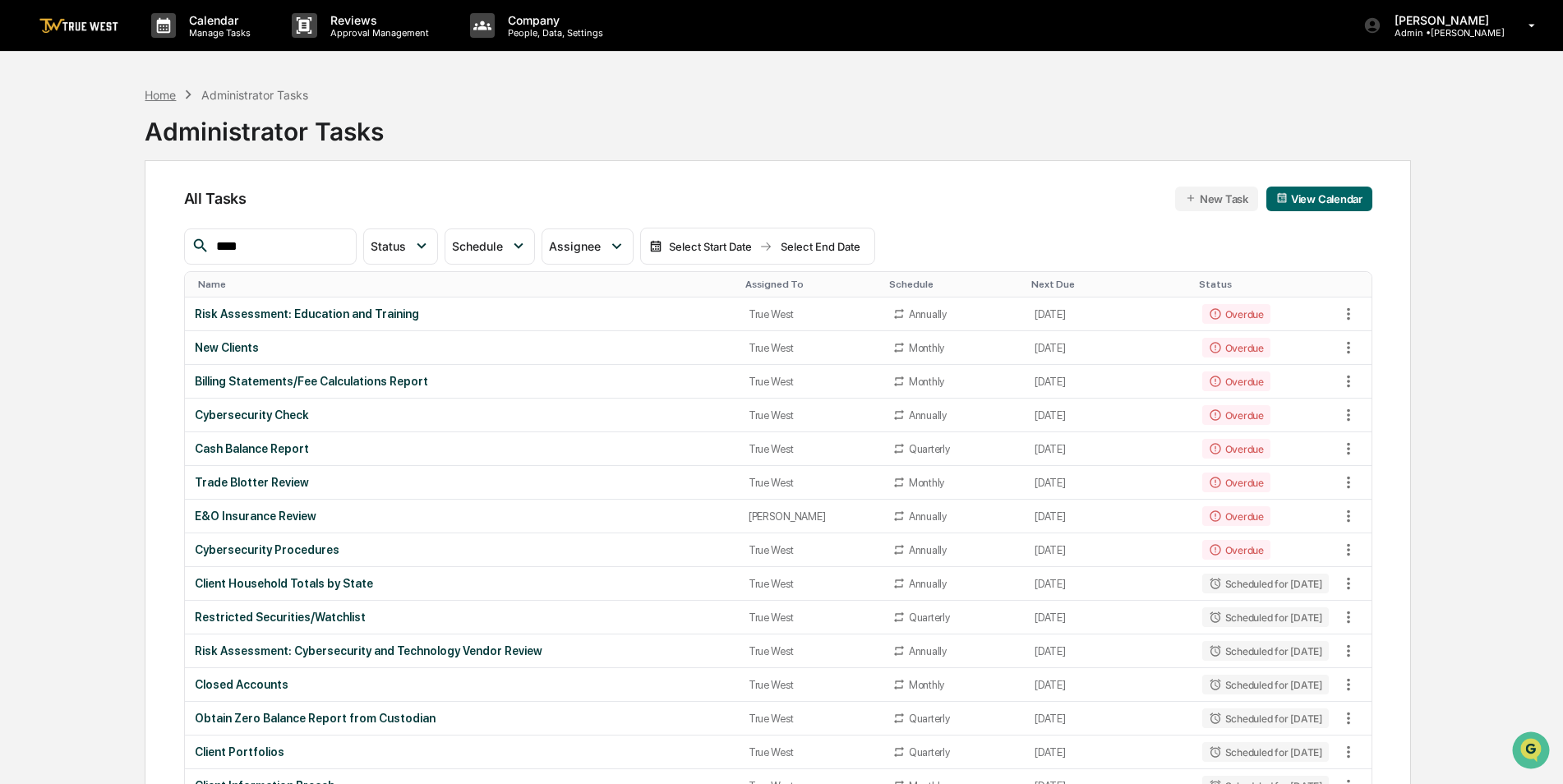
click at [164, 93] on div "Home" at bounding box center [160, 95] width 31 height 14
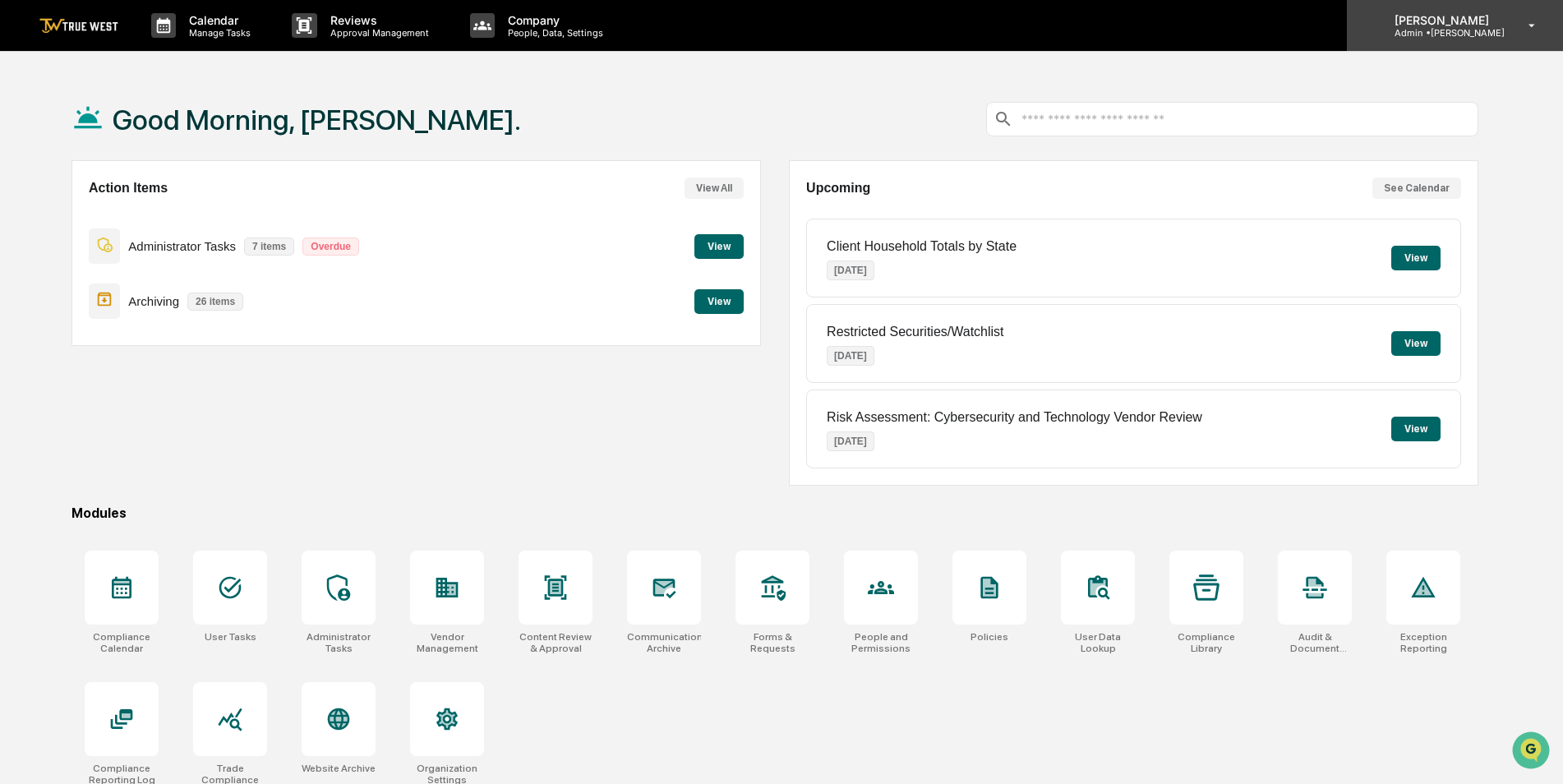
click at [1429, 32] on p "Admin • [GEOGRAPHIC_DATA]" at bounding box center [1443, 33] width 123 height 12
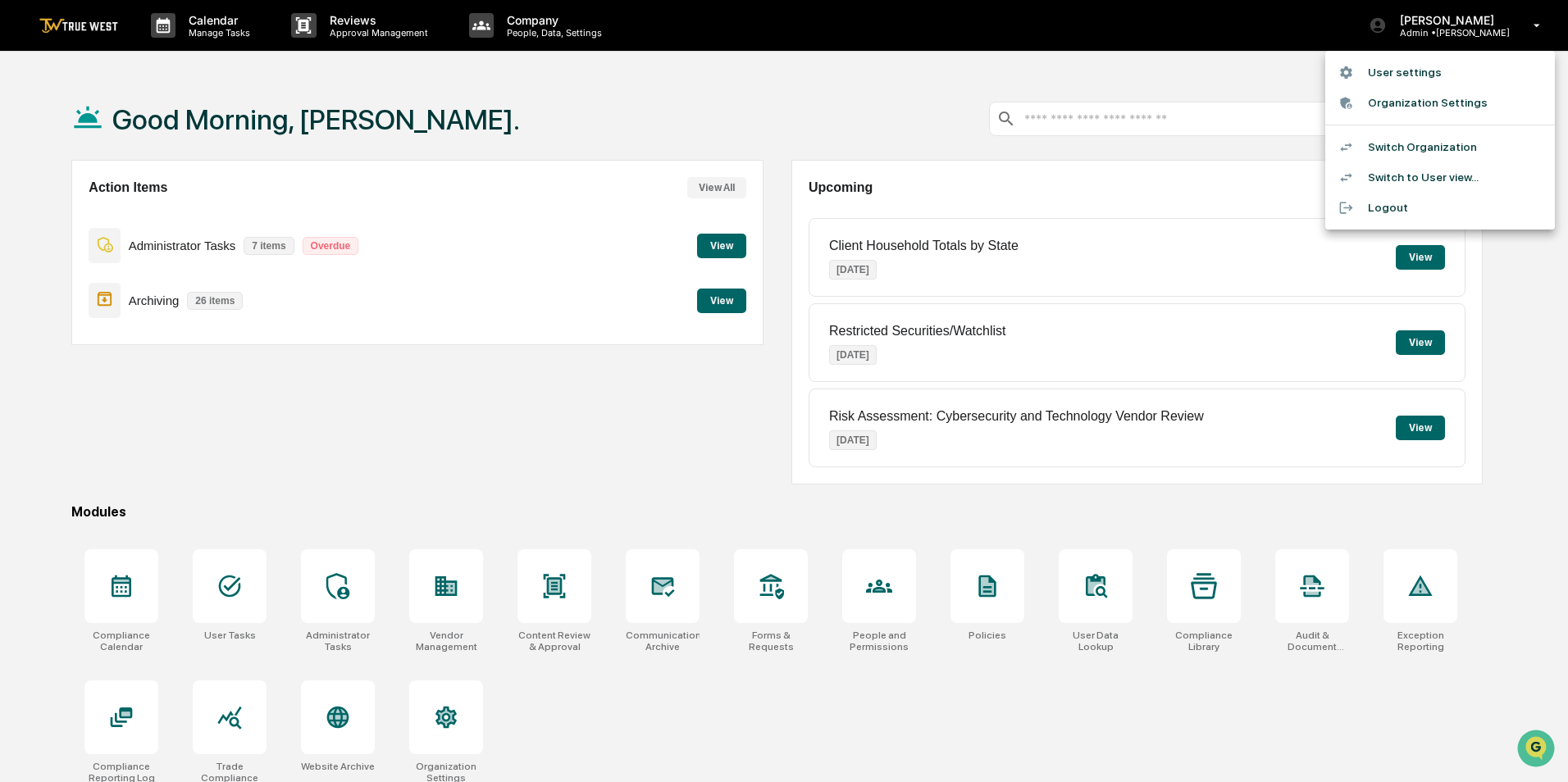
click at [1428, 150] on li "Switch Organization" at bounding box center [1440, 147] width 230 height 30
